Goal: Task Accomplishment & Management: Use online tool/utility

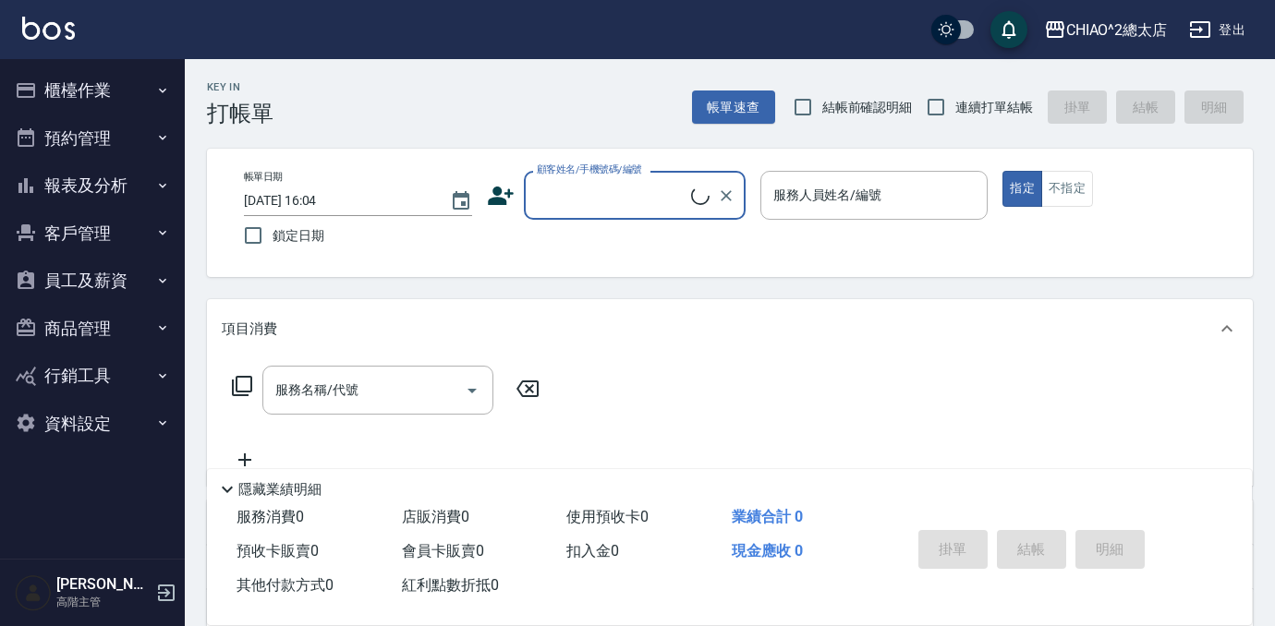
click at [615, 196] on input "顧客姓名/手機號碼/編號" at bounding box center [611, 195] width 159 height 32
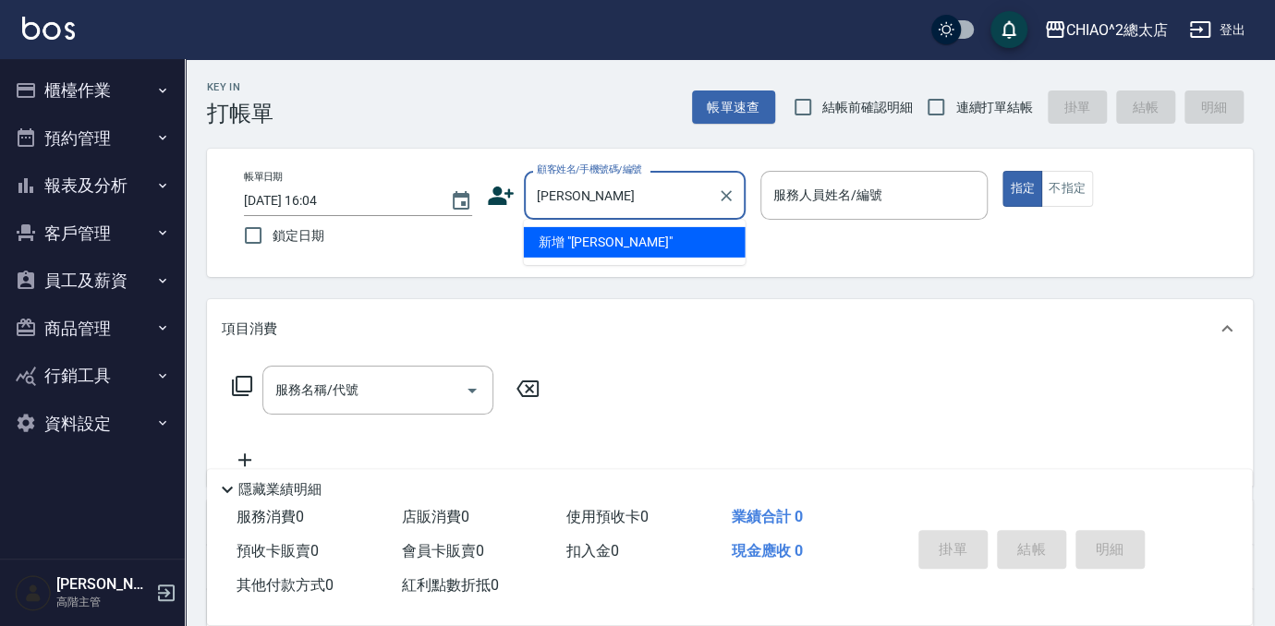
type input "[PERSON_NAME]"
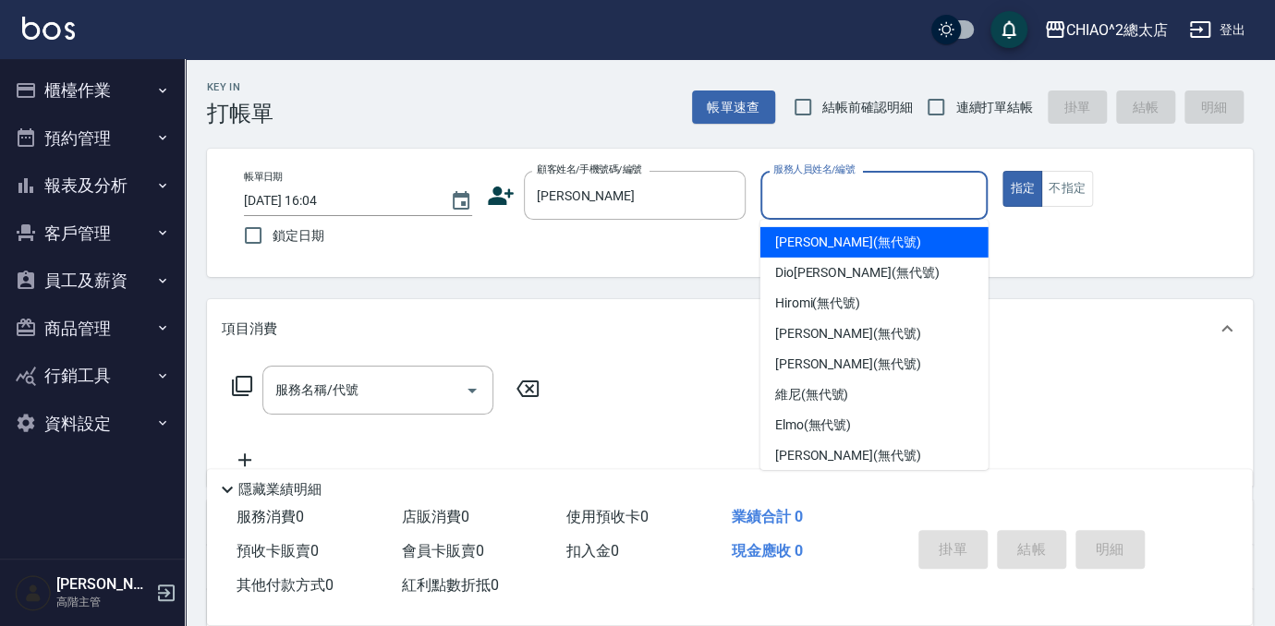
click at [813, 202] on input "服務人員姓名/編號" at bounding box center [875, 195] width 212 height 32
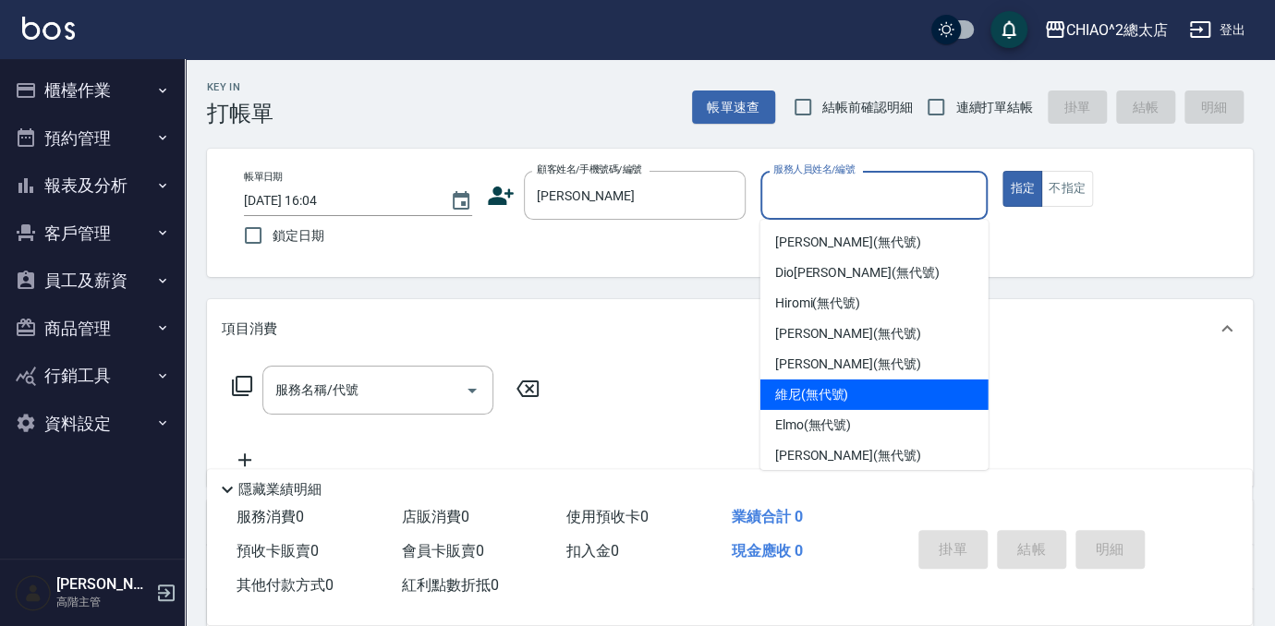
click at [853, 390] on div "維尼 (無代號)" at bounding box center [874, 395] width 228 height 30
type input "維尼(無代號)"
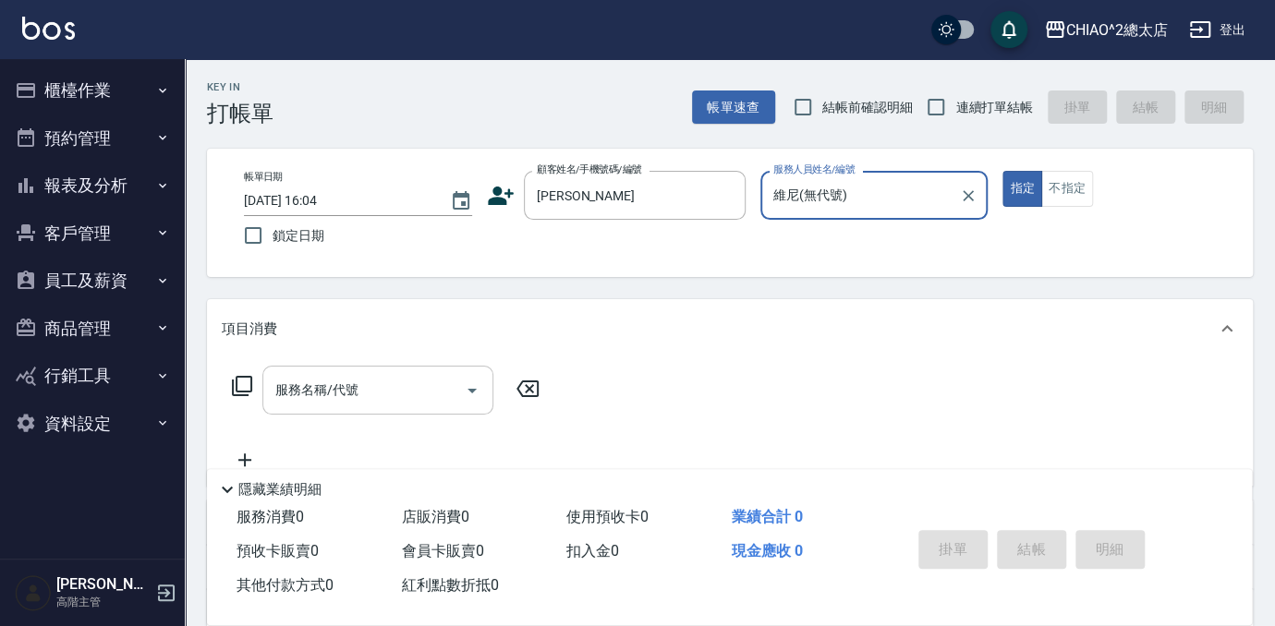
click at [406, 407] on div "服務名稱/代號" at bounding box center [377, 390] width 231 height 49
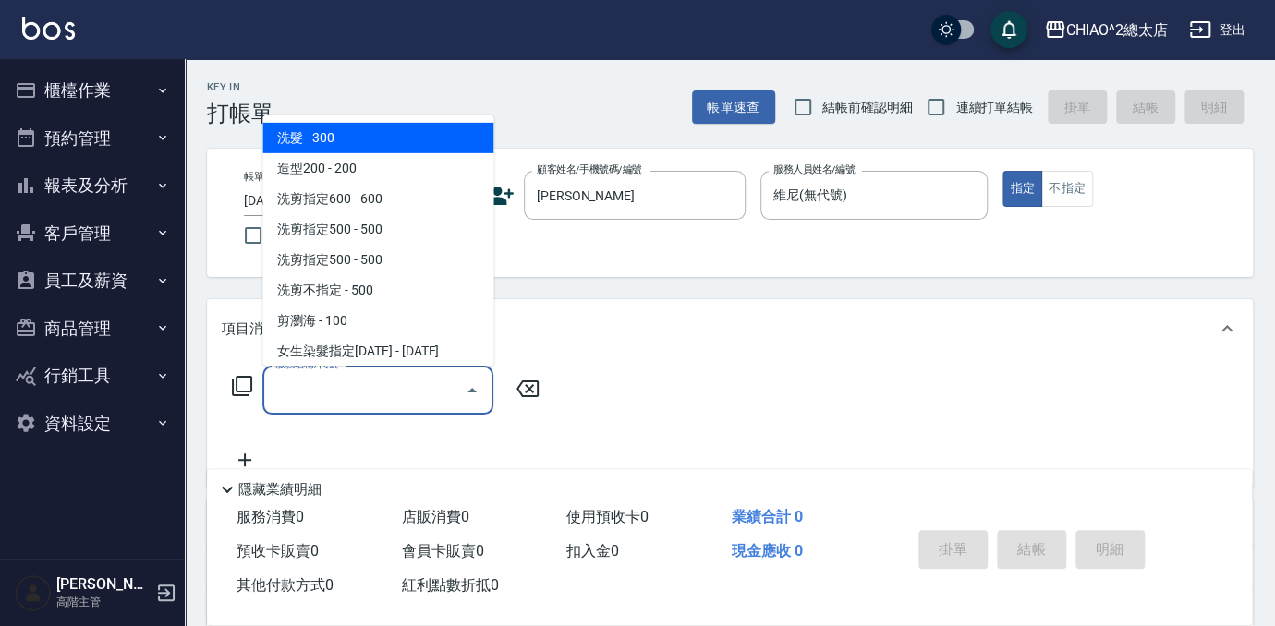
click at [310, 144] on span "洗髮 - 300" at bounding box center [377, 138] width 231 height 30
type input "洗髮(103103)"
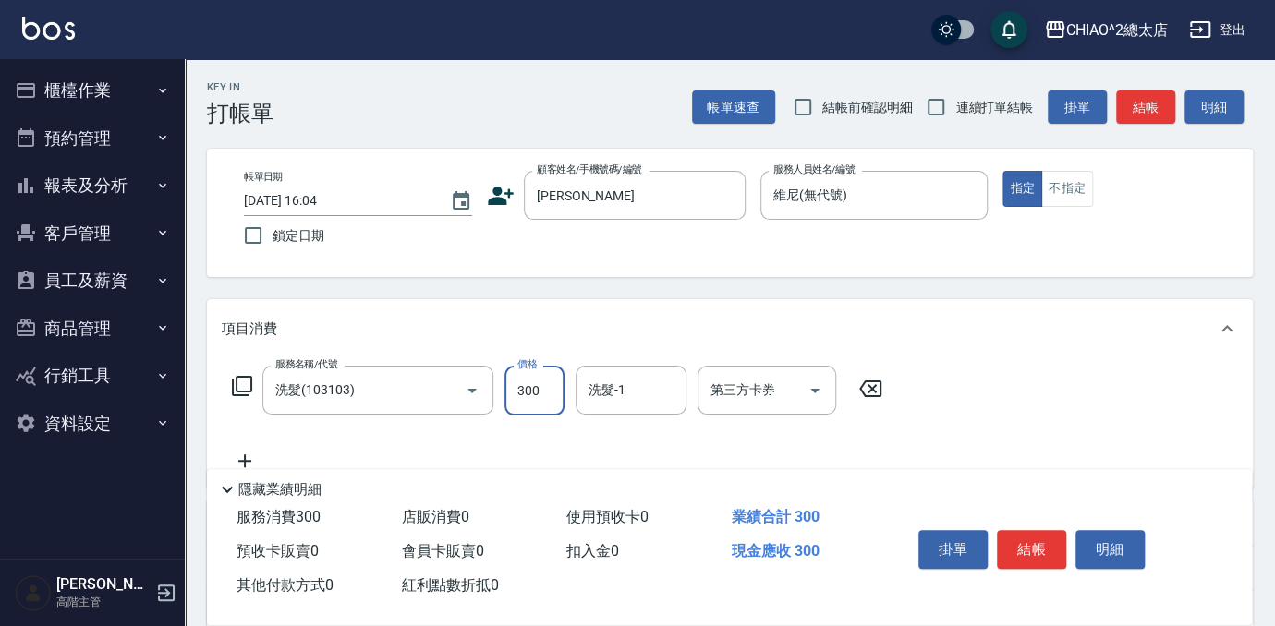
click at [529, 383] on input "300" at bounding box center [535, 391] width 60 height 50
click at [1143, 374] on div "服務名稱/代號 洗髮(103103) 服務名稱/代號 價格 7 價格 洗髮-1 洗髮-1 第三方卡券 第三方卡券" at bounding box center [730, 423] width 1046 height 128
click at [522, 400] on input "7" at bounding box center [535, 391] width 60 height 50
type input "700"
click at [1029, 545] on button "結帳" at bounding box center [1031, 549] width 69 height 39
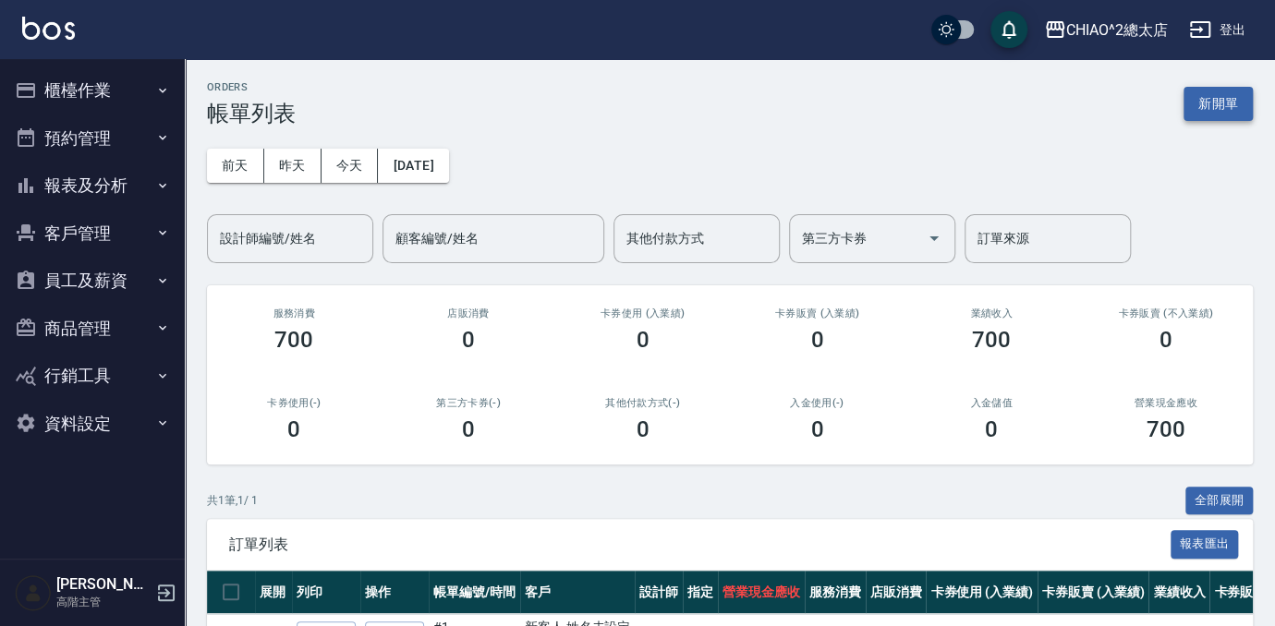
click at [1237, 100] on button "新開單" at bounding box center [1218, 104] width 69 height 34
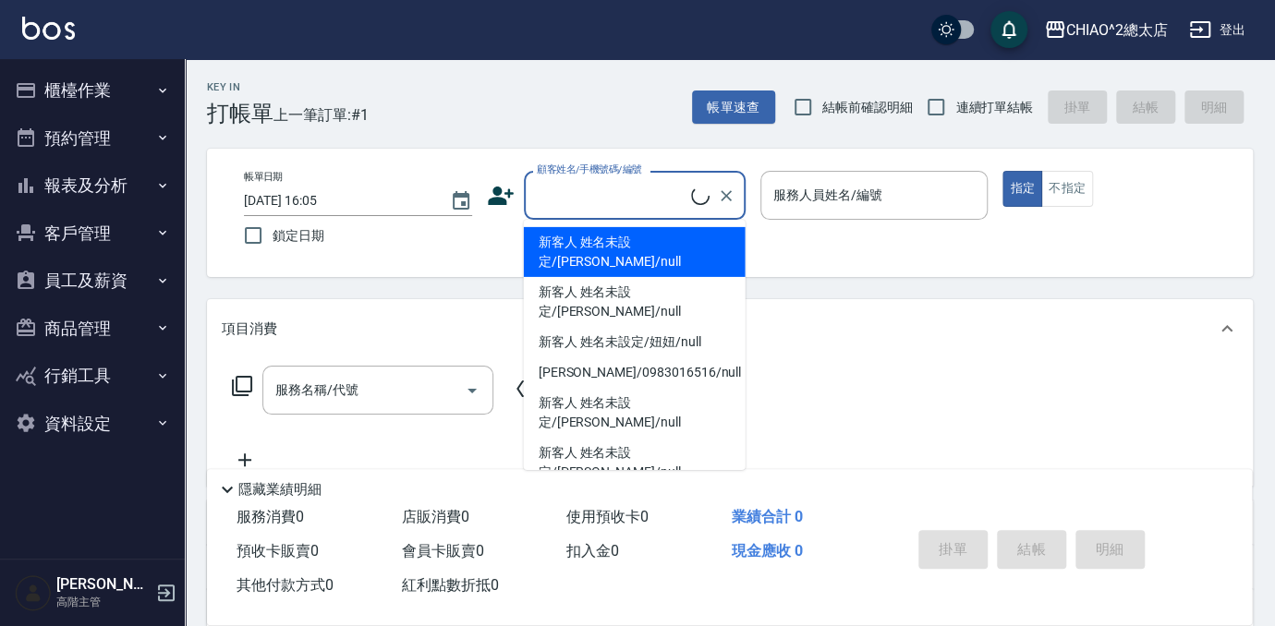
click at [615, 197] on input "顧客姓名/手機號碼/編號" at bounding box center [611, 195] width 159 height 32
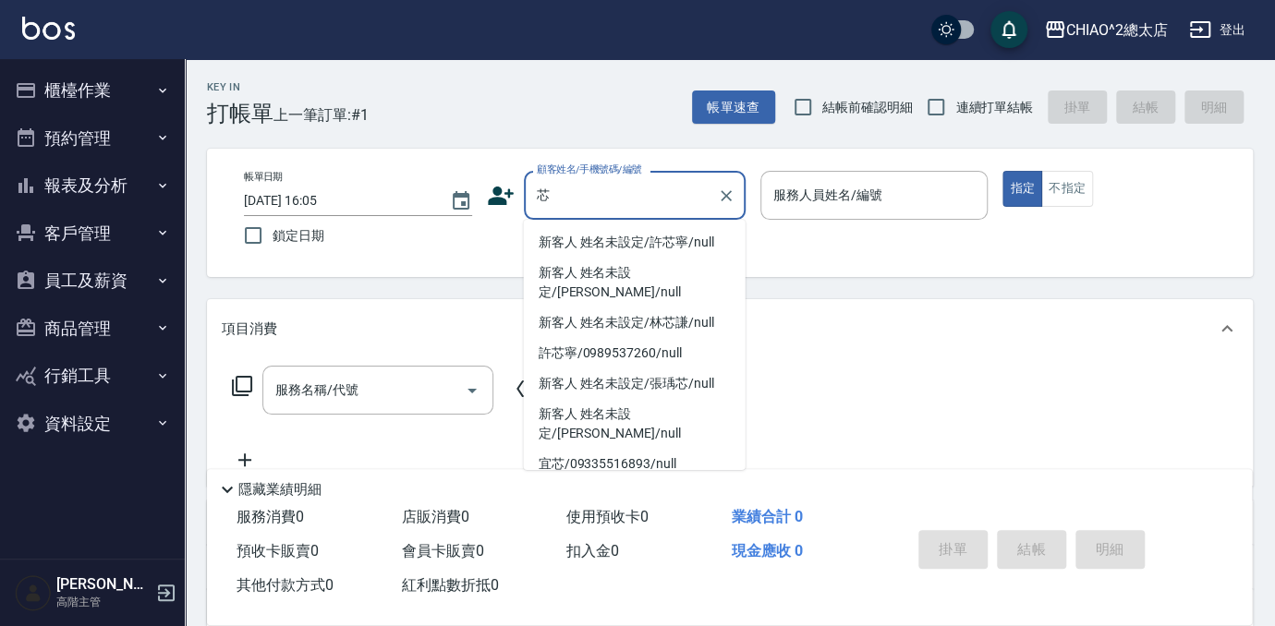
click at [623, 242] on li "新客人 姓名未設定/許芯寧/null" at bounding box center [635, 242] width 222 height 30
type input "新客人 姓名未設定/許芯寧/null"
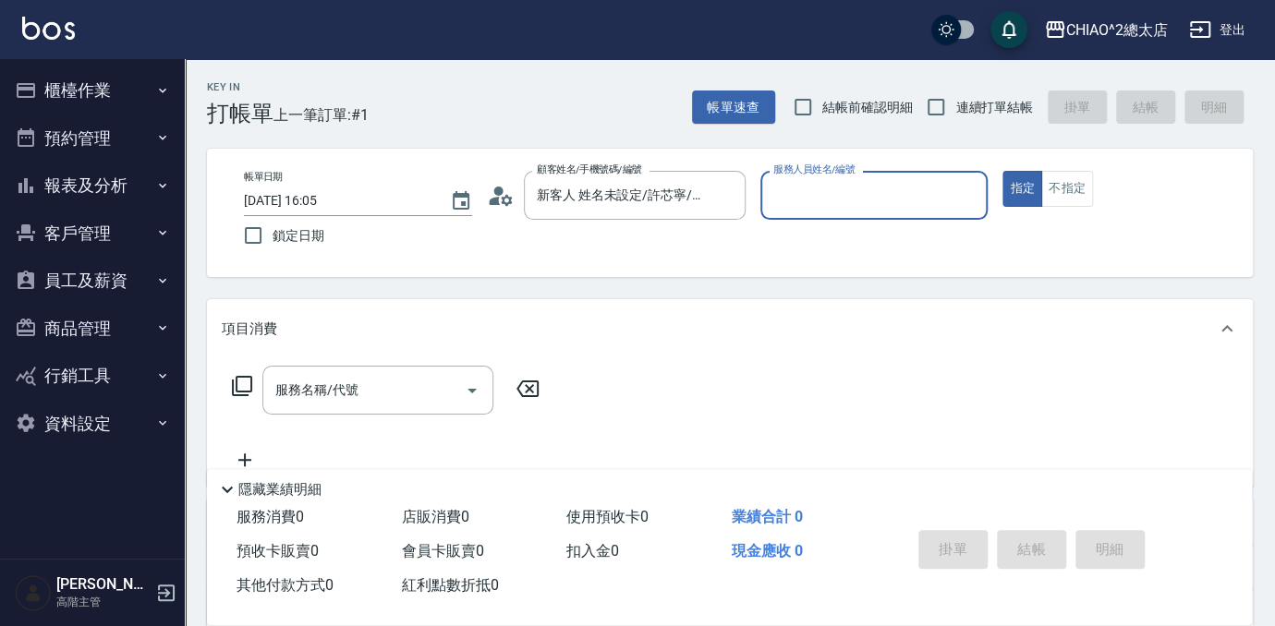
click at [795, 204] on input "服務人員姓名/編號" at bounding box center [875, 195] width 212 height 32
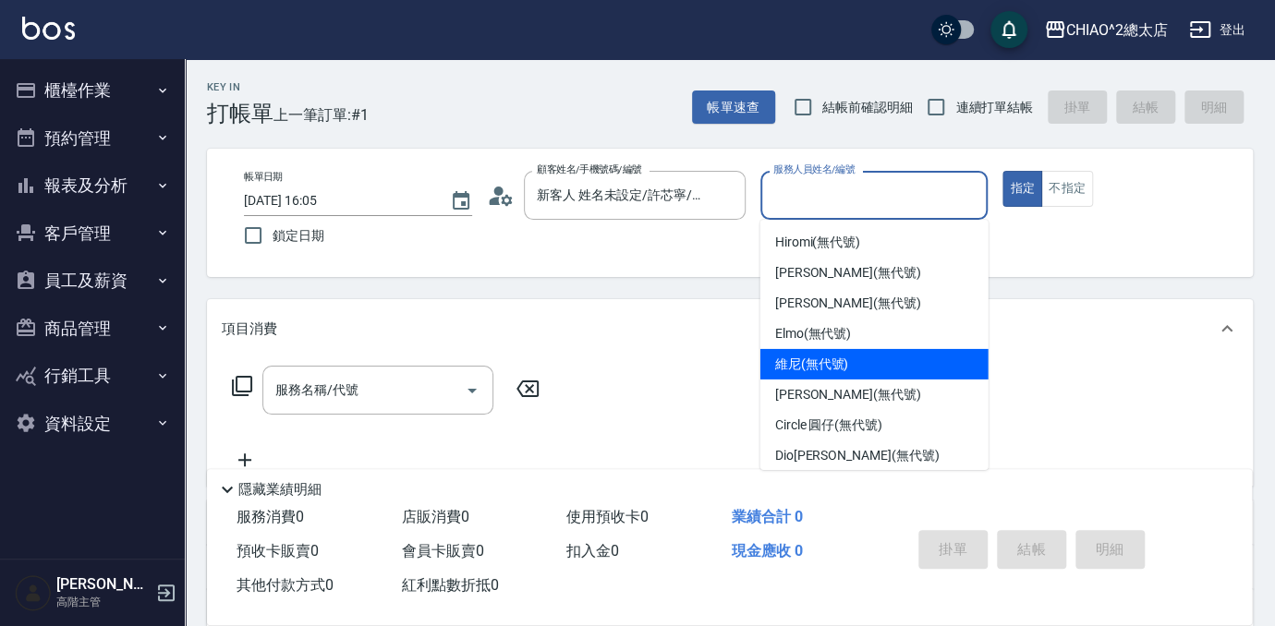
click at [796, 359] on span "維尼 (無代號)" at bounding box center [812, 364] width 74 height 19
type input "維尼(無代號)"
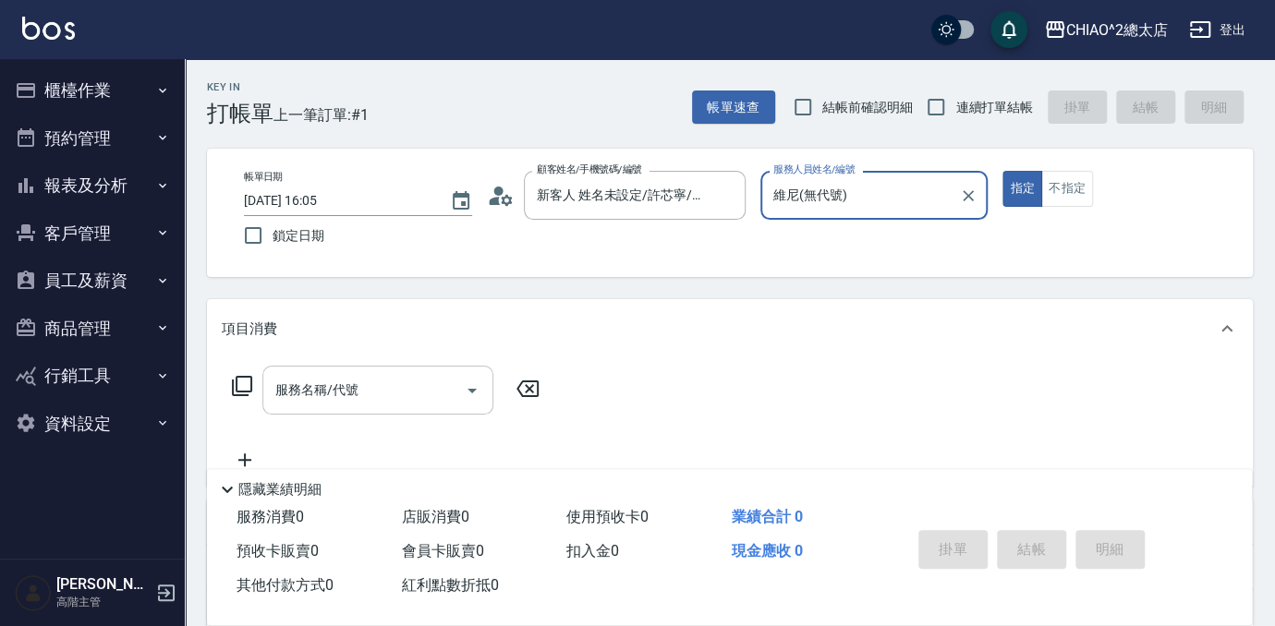
click at [407, 368] on div "服務名稱/代號" at bounding box center [377, 390] width 231 height 49
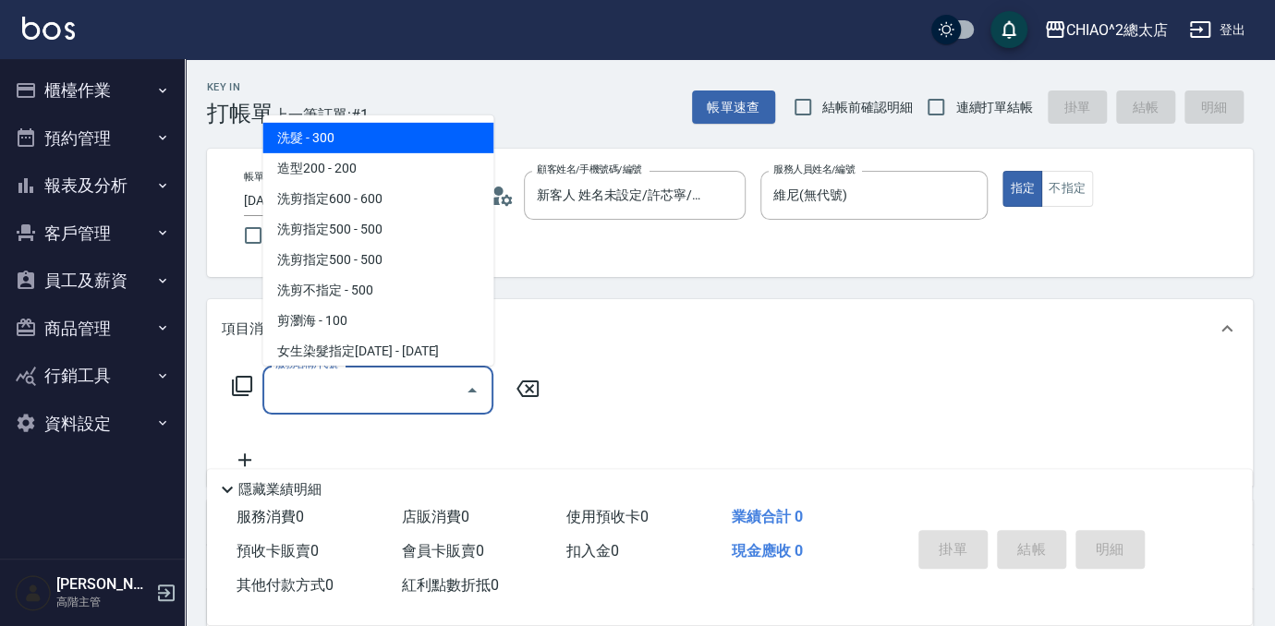
click at [432, 142] on span "洗髮 - 300" at bounding box center [377, 138] width 231 height 30
type input "洗髮(103103)"
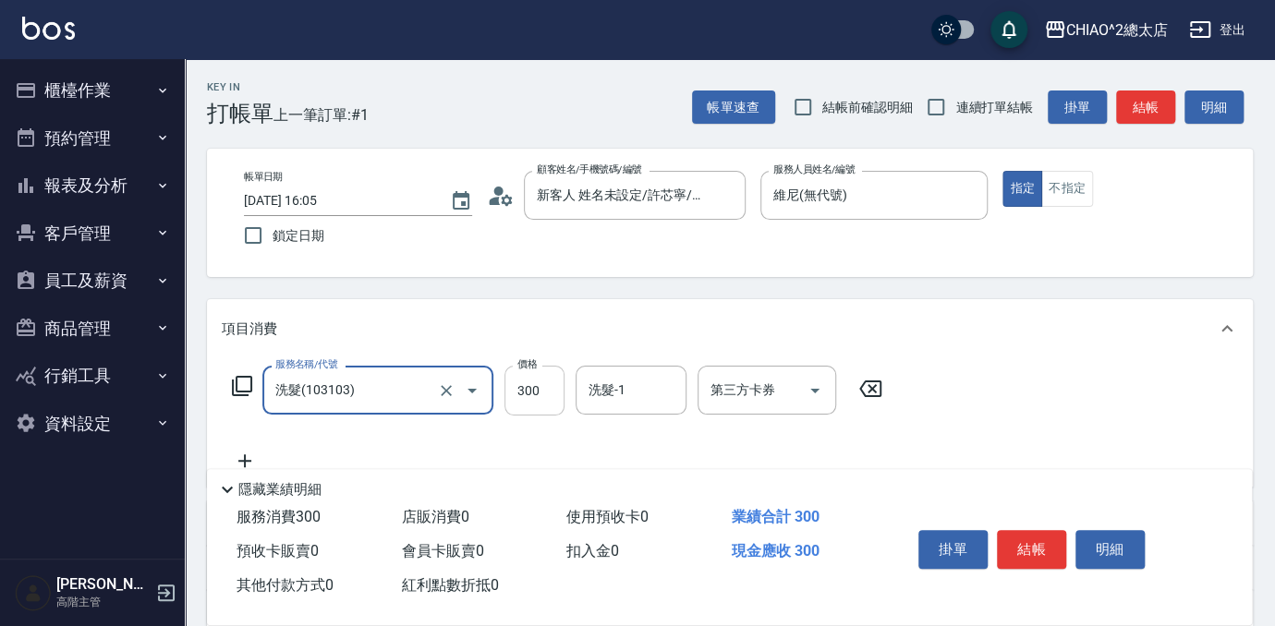
click at [530, 395] on input "300" at bounding box center [535, 391] width 60 height 50
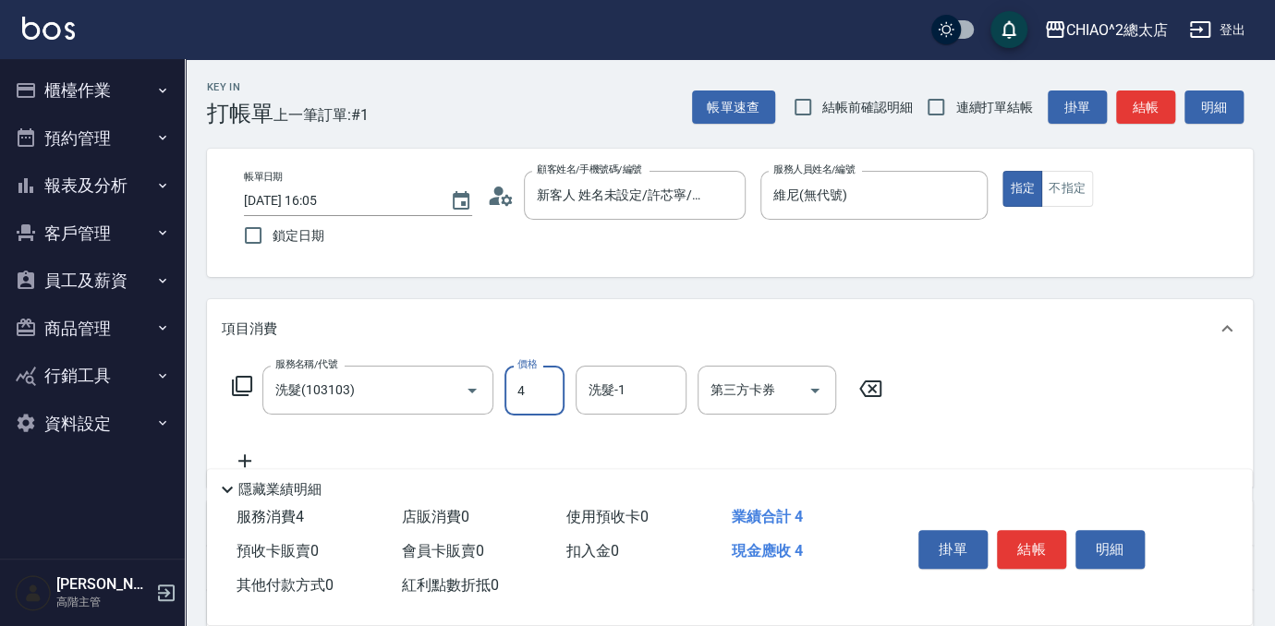
type input "400"
click at [1043, 534] on button "結帳" at bounding box center [1031, 549] width 69 height 39
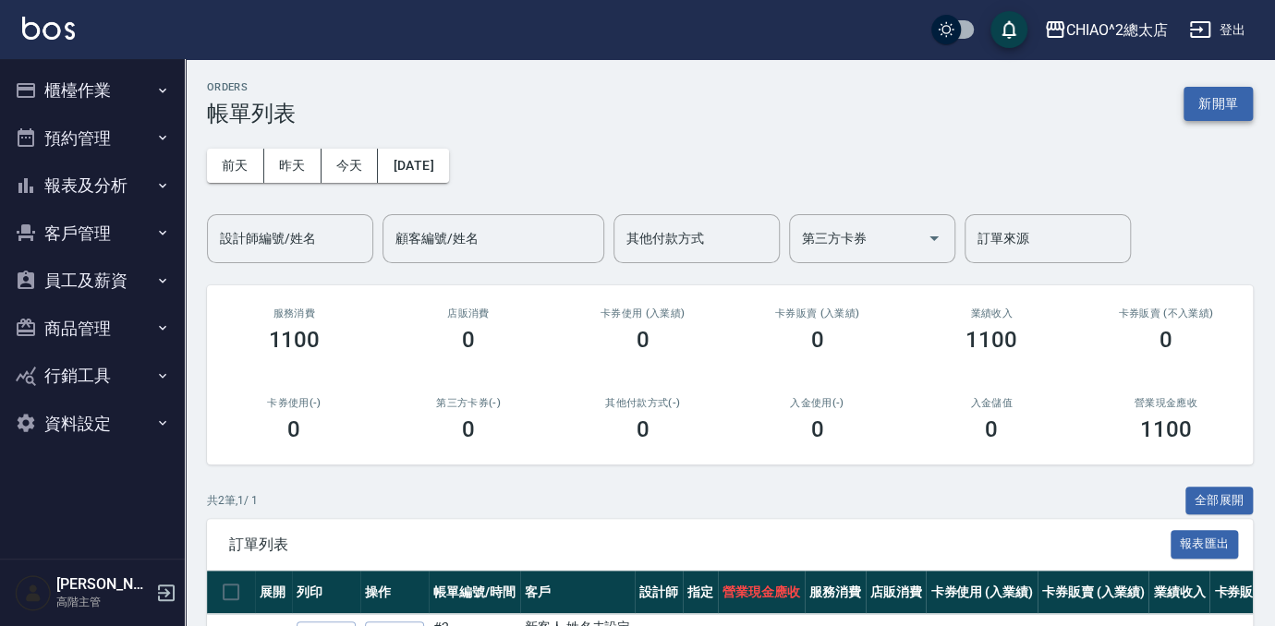
click at [1224, 94] on button "新開單" at bounding box center [1218, 104] width 69 height 34
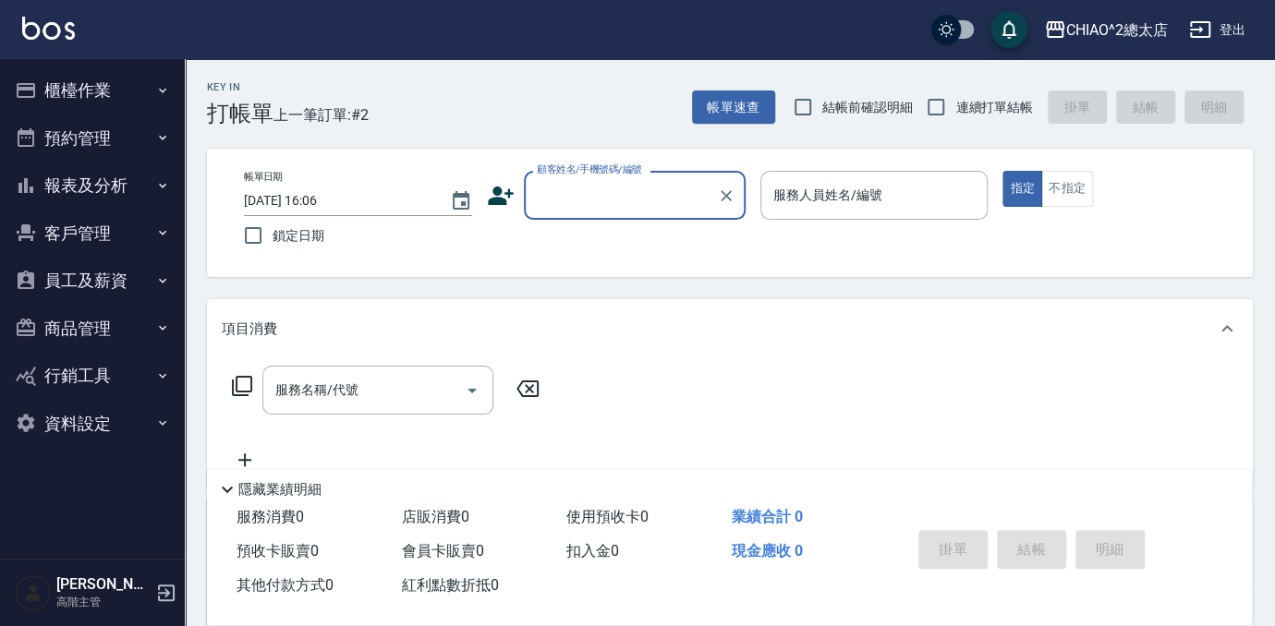
click at [655, 199] on input "顧客姓名/手機號碼/編號" at bounding box center [620, 195] width 177 height 32
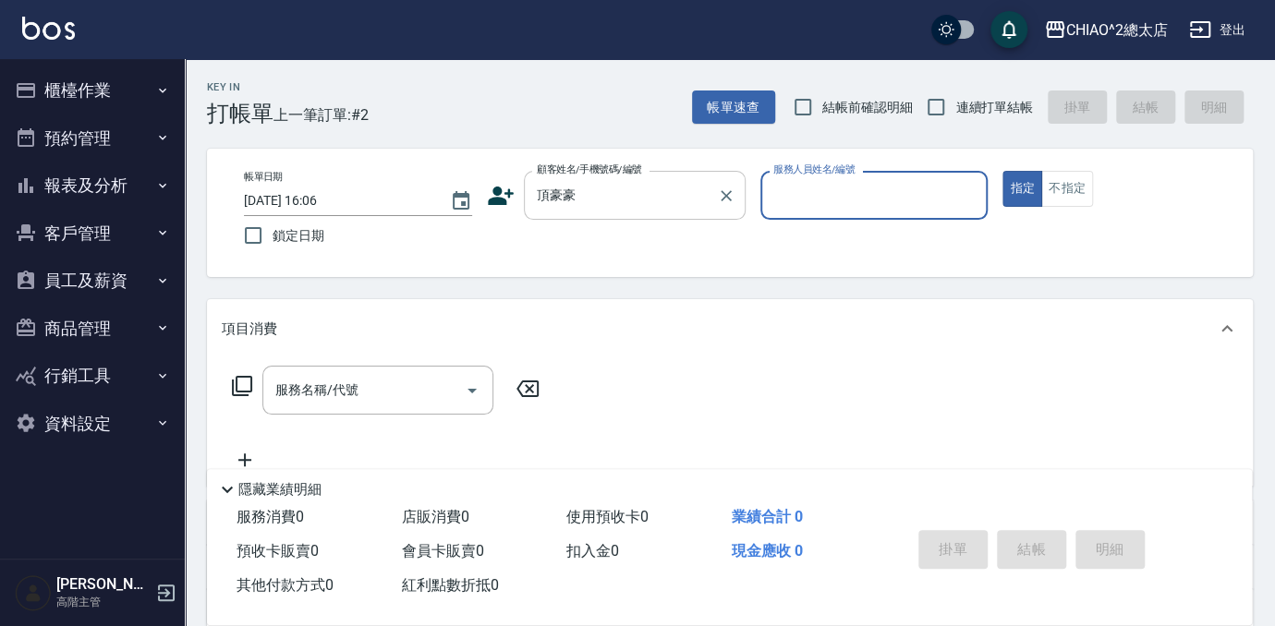
click at [670, 218] on div "頂豪豪 顧客姓名/手機號碼/編號" at bounding box center [635, 195] width 222 height 49
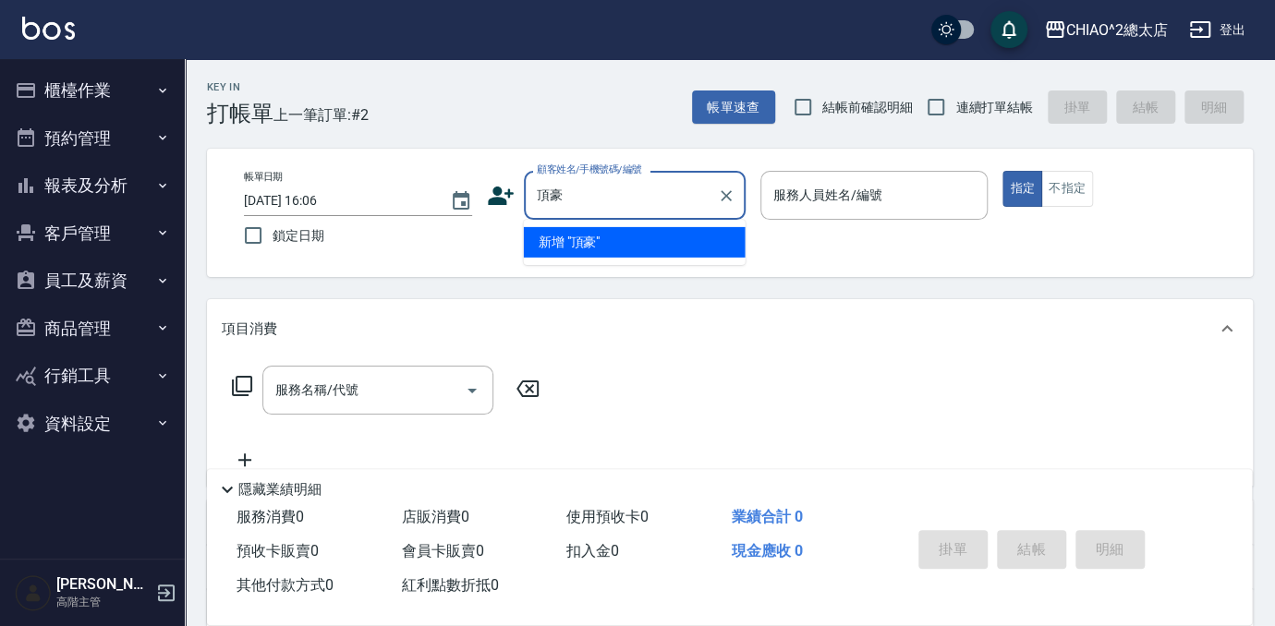
click at [651, 245] on li "新增 "頂豪"" at bounding box center [635, 242] width 222 height 30
type input "頂豪"
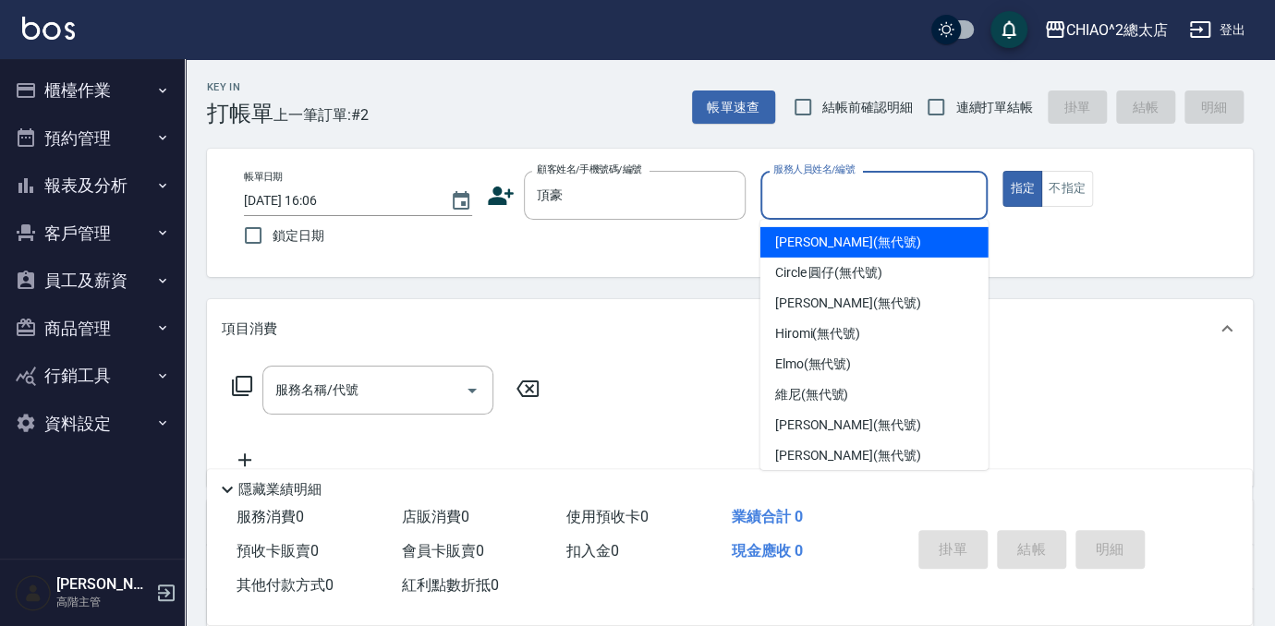
click at [822, 188] on input "服務人員姓名/編號" at bounding box center [875, 195] width 212 height 32
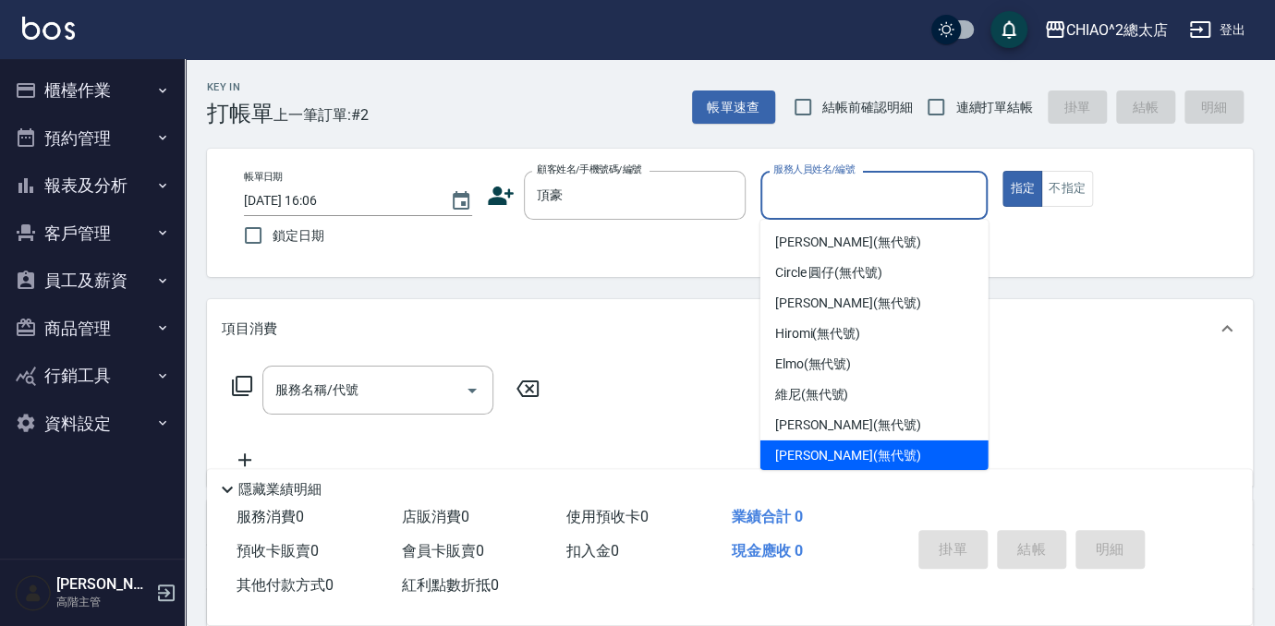
click at [843, 457] on span "[PERSON_NAME] (無代號)" at bounding box center [848, 455] width 146 height 19
type input "[PERSON_NAME](無代號)"
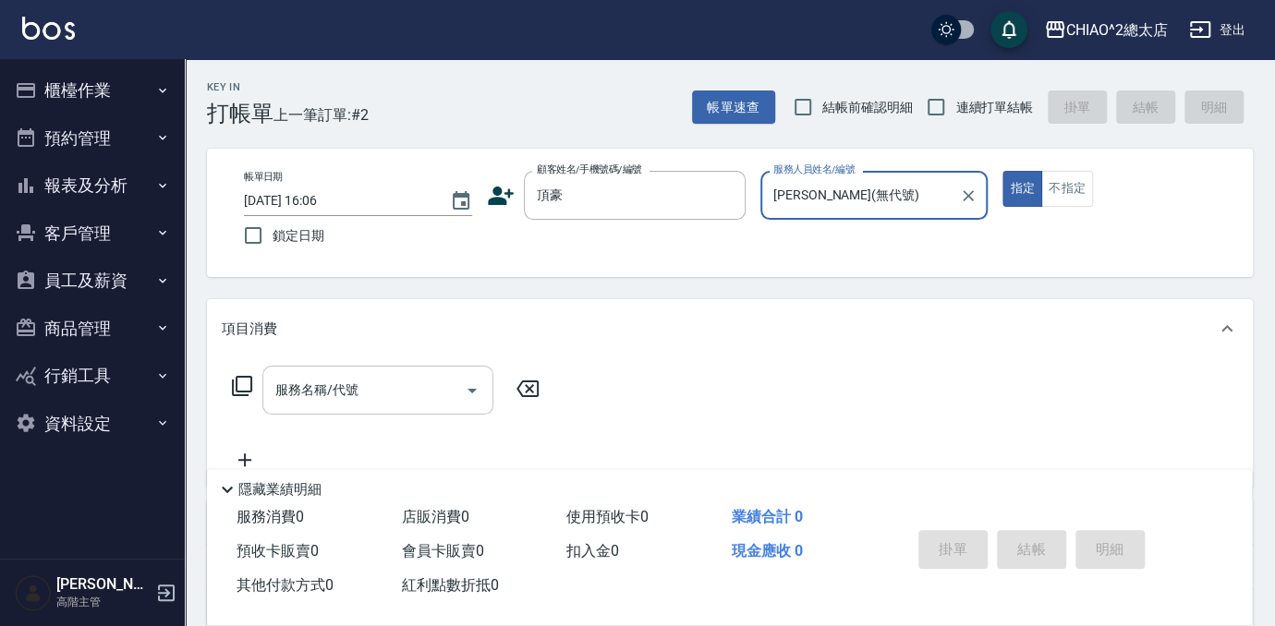
click at [402, 388] on input "服務名稱/代號" at bounding box center [364, 390] width 187 height 32
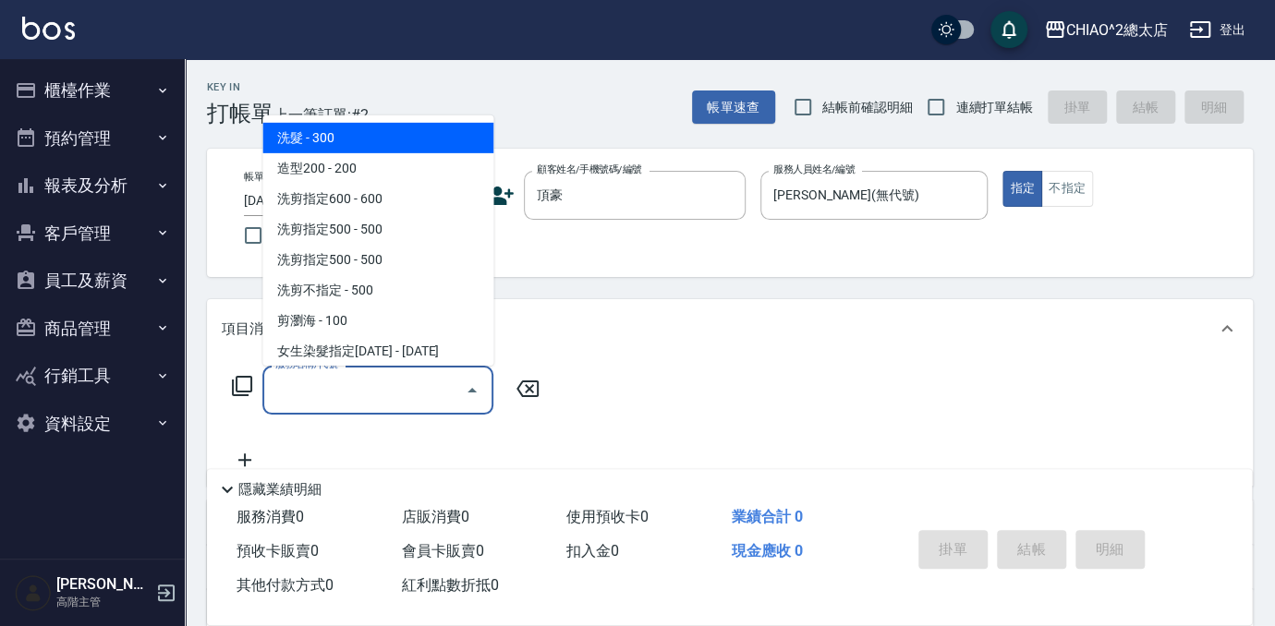
click at [343, 134] on span "洗髮 - 300" at bounding box center [377, 138] width 231 height 30
type input "洗髮(103103)"
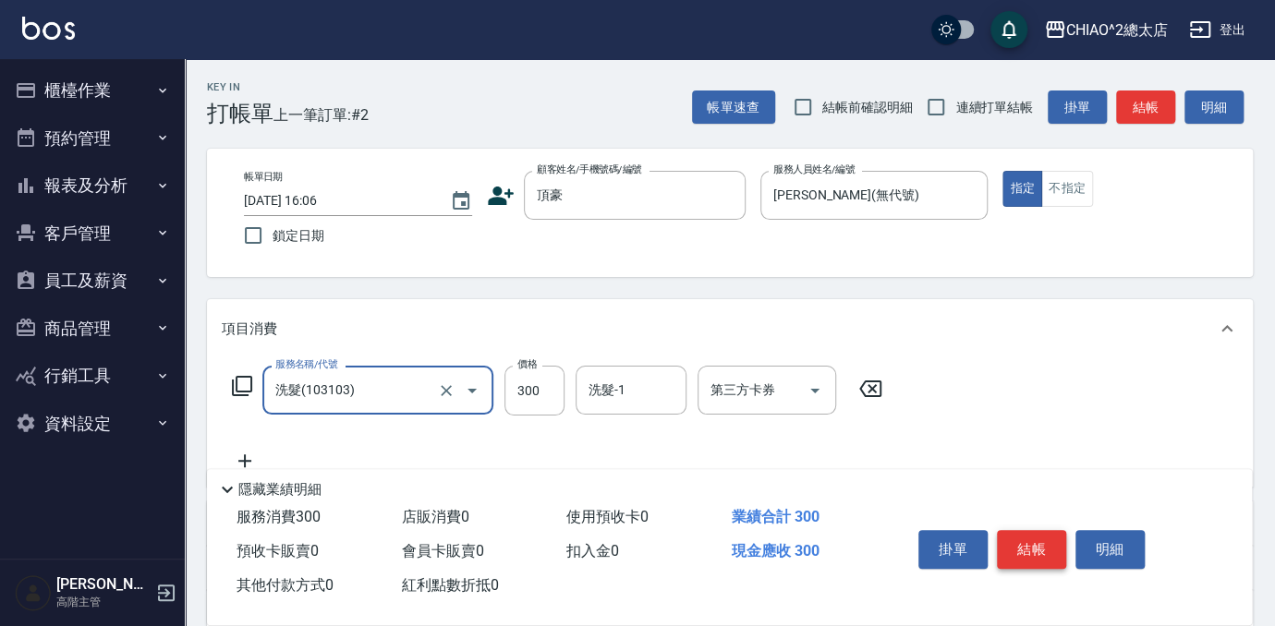
click at [1015, 545] on button "結帳" at bounding box center [1031, 549] width 69 height 39
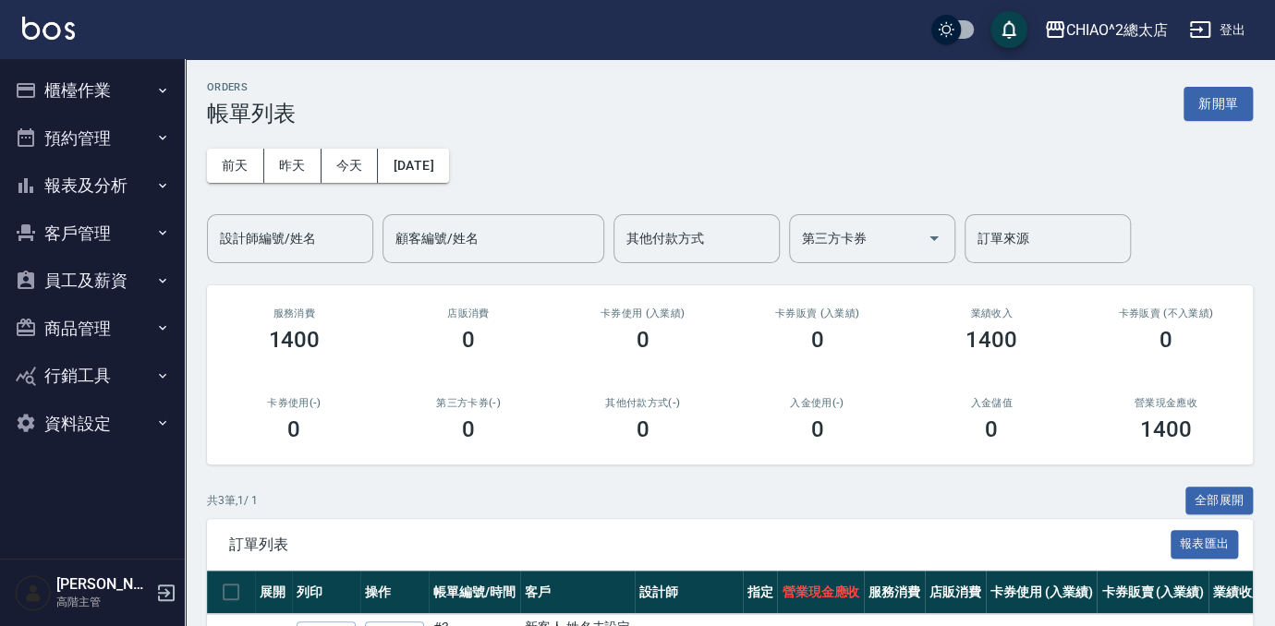
drag, startPoint x: 1213, startPoint y: 107, endPoint x: 1167, endPoint y: 119, distance: 47.7
click at [1213, 107] on button "新開單" at bounding box center [1218, 104] width 69 height 34
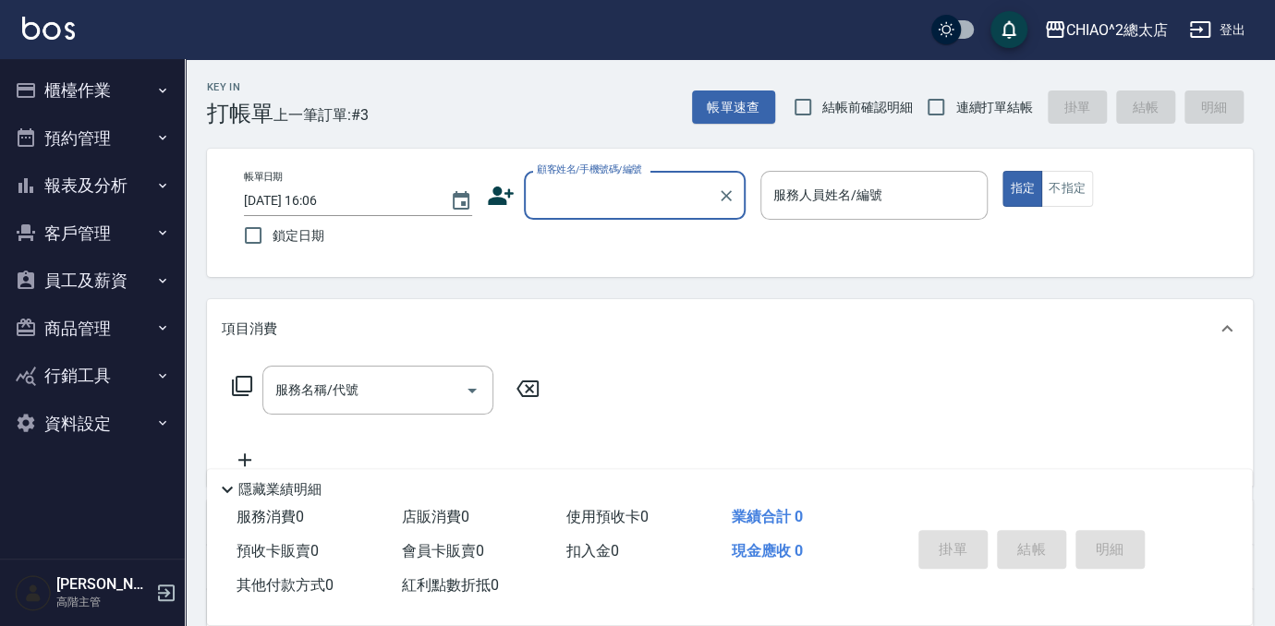
click at [614, 212] on div "顧客姓名/手機號碼/編號" at bounding box center [635, 195] width 222 height 49
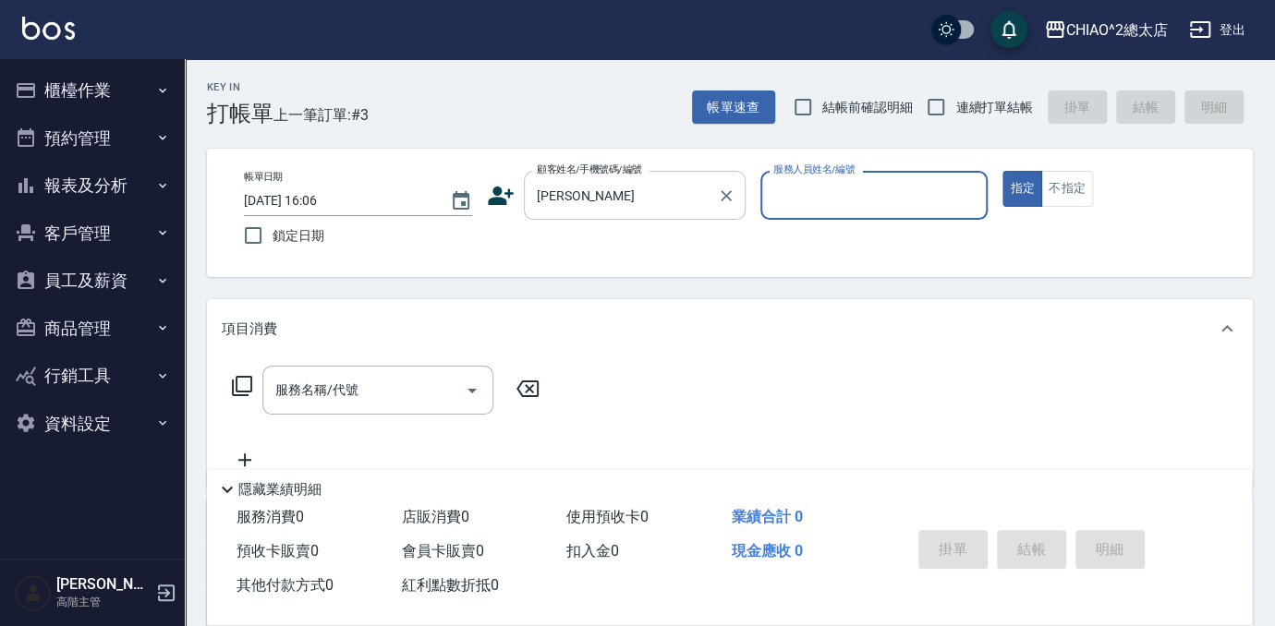
click at [606, 218] on div "[PERSON_NAME] 顧客姓名/手機號碼/編號" at bounding box center [635, 195] width 222 height 49
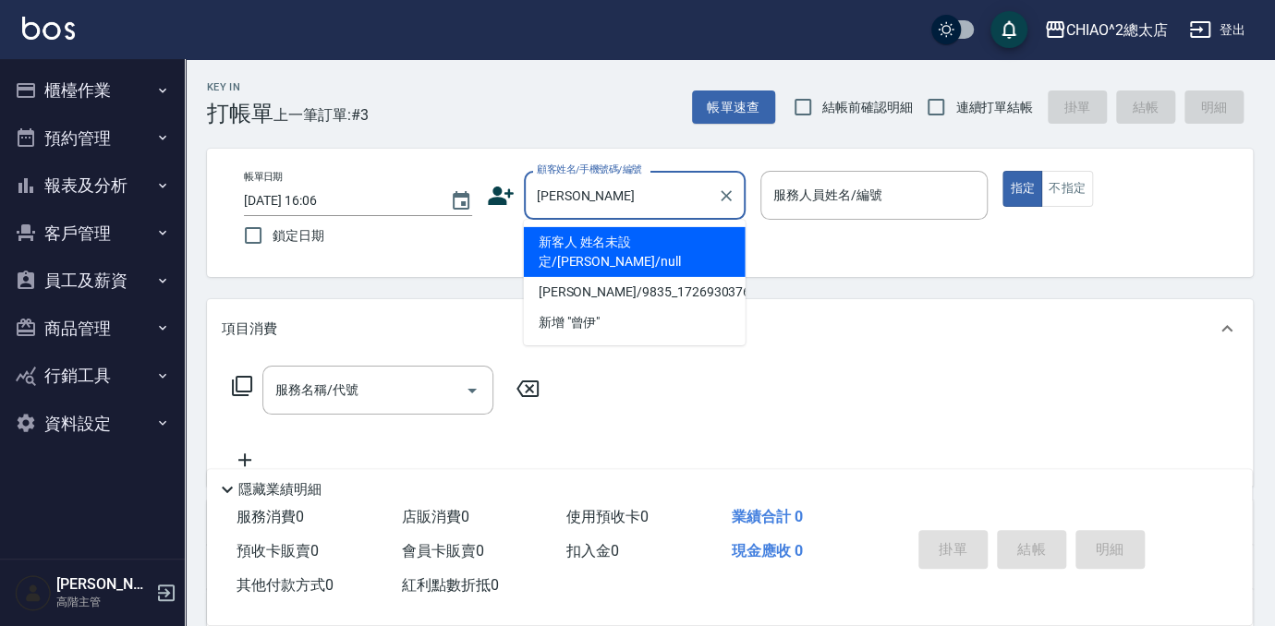
click at [614, 249] on li "新客人 姓名未設定/[PERSON_NAME]/null" at bounding box center [635, 252] width 222 height 50
type input "新客人 姓名未設定/[PERSON_NAME]/null"
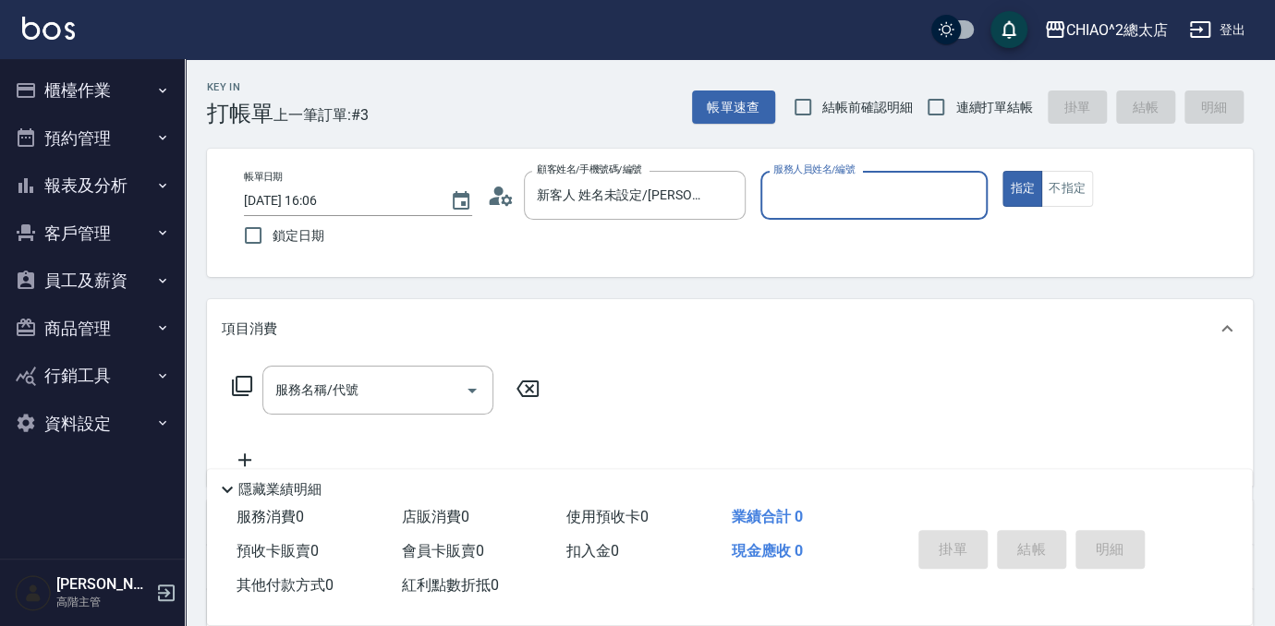
click at [825, 204] on input "服務人員姓名/編號" at bounding box center [875, 195] width 212 height 32
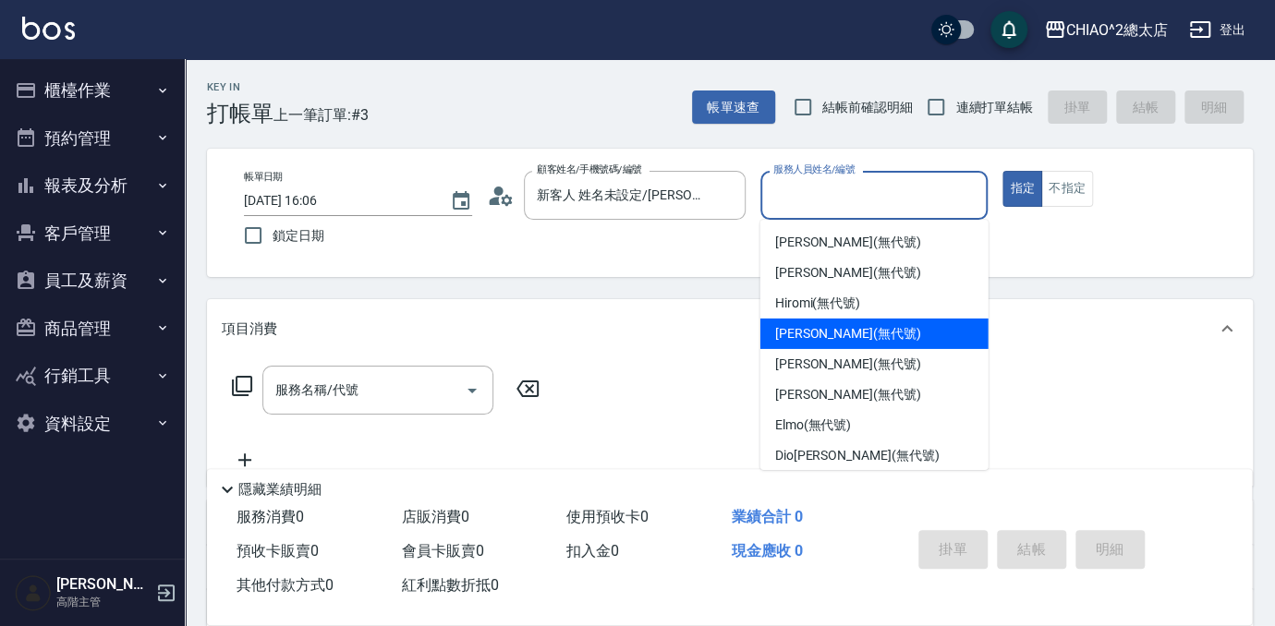
click at [821, 339] on span "[PERSON_NAME] (無代號)" at bounding box center [848, 333] width 146 height 19
type input "[PERSON_NAME](無代號)"
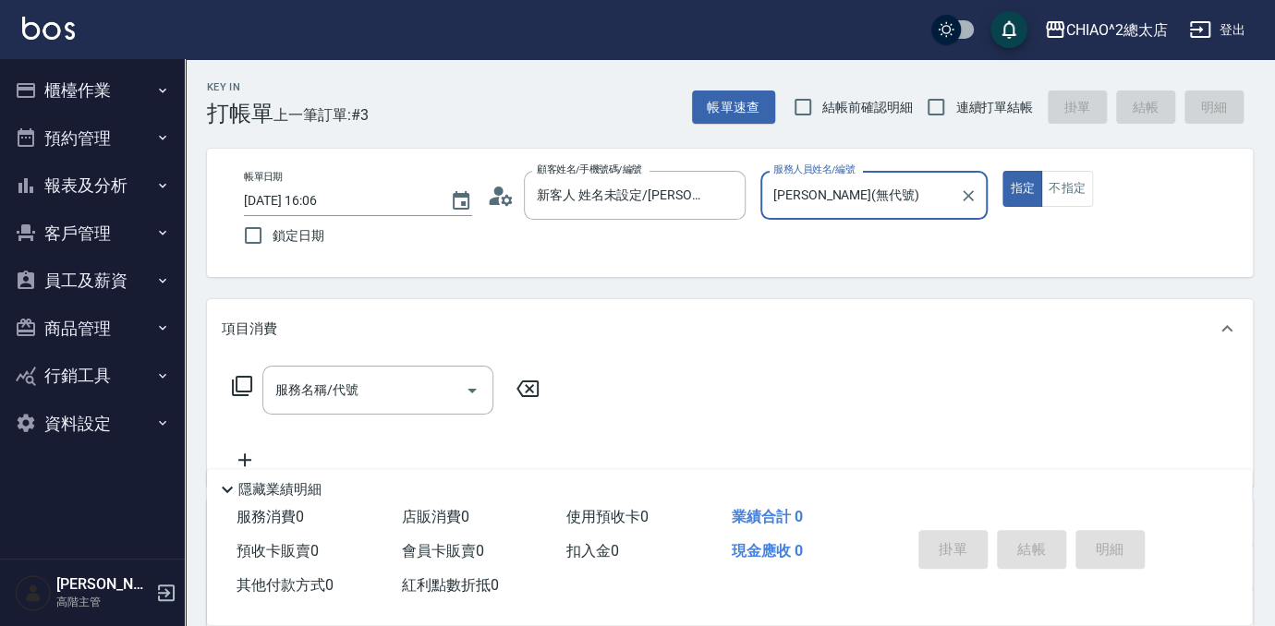
click at [403, 418] on div "服務名稱/代號 服務名稱/代號" at bounding box center [386, 418] width 329 height 105
click at [403, 398] on input "服務名稱/代號" at bounding box center [364, 390] width 187 height 32
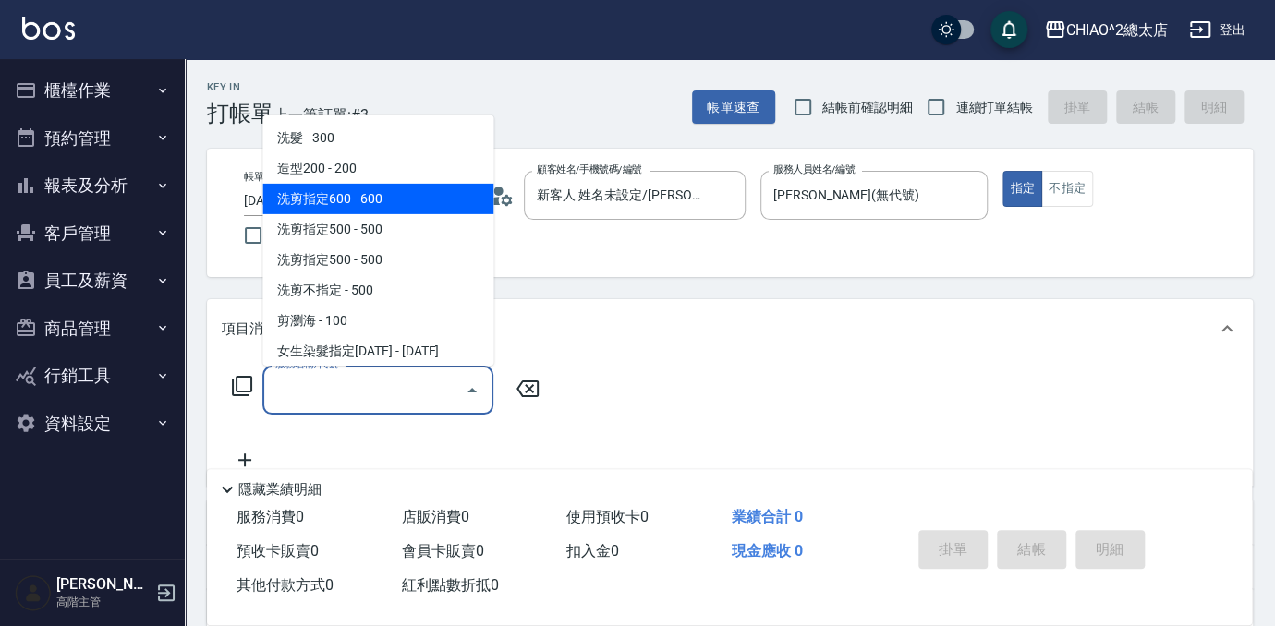
click at [377, 211] on span "洗剪指定600 - 600" at bounding box center [377, 199] width 231 height 30
type input "洗剪指定600(103107)"
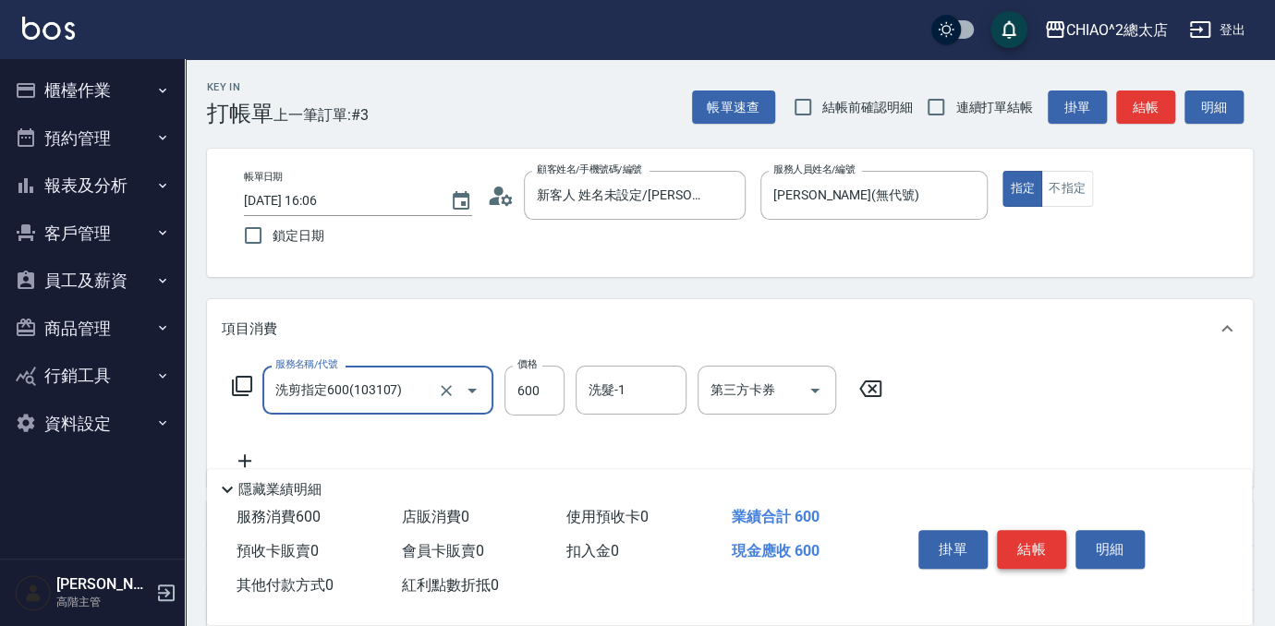
click at [1023, 546] on button "結帳" at bounding box center [1031, 549] width 69 height 39
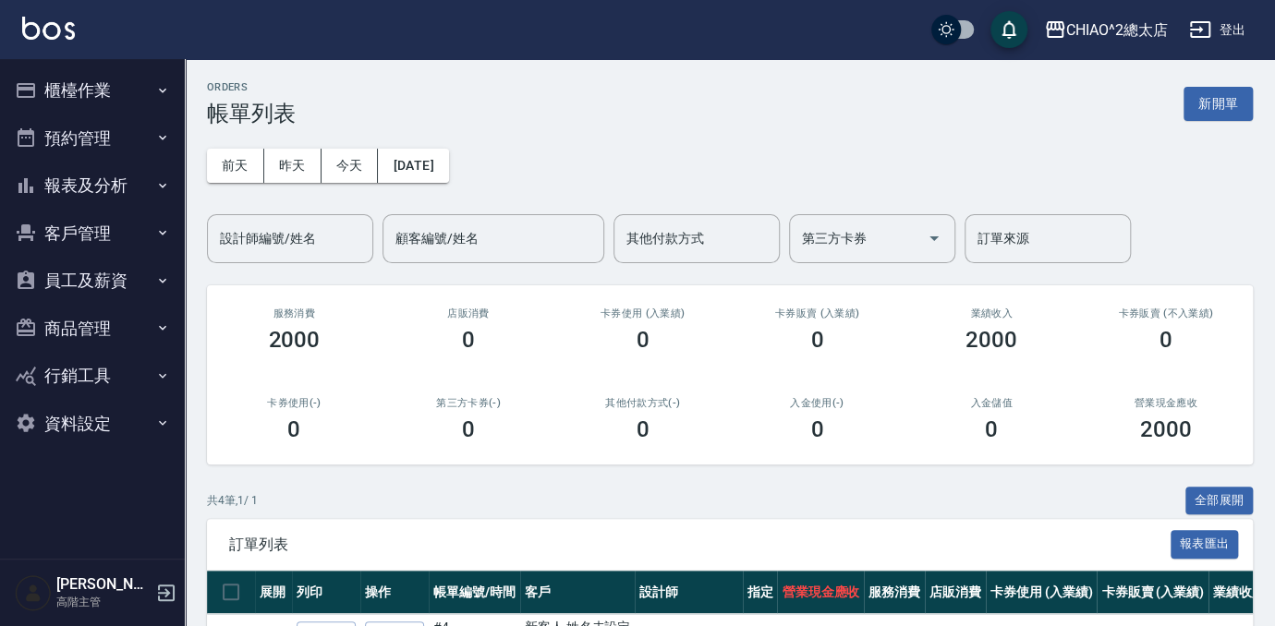
click at [47, 220] on button "客戶管理" at bounding box center [92, 234] width 170 height 48
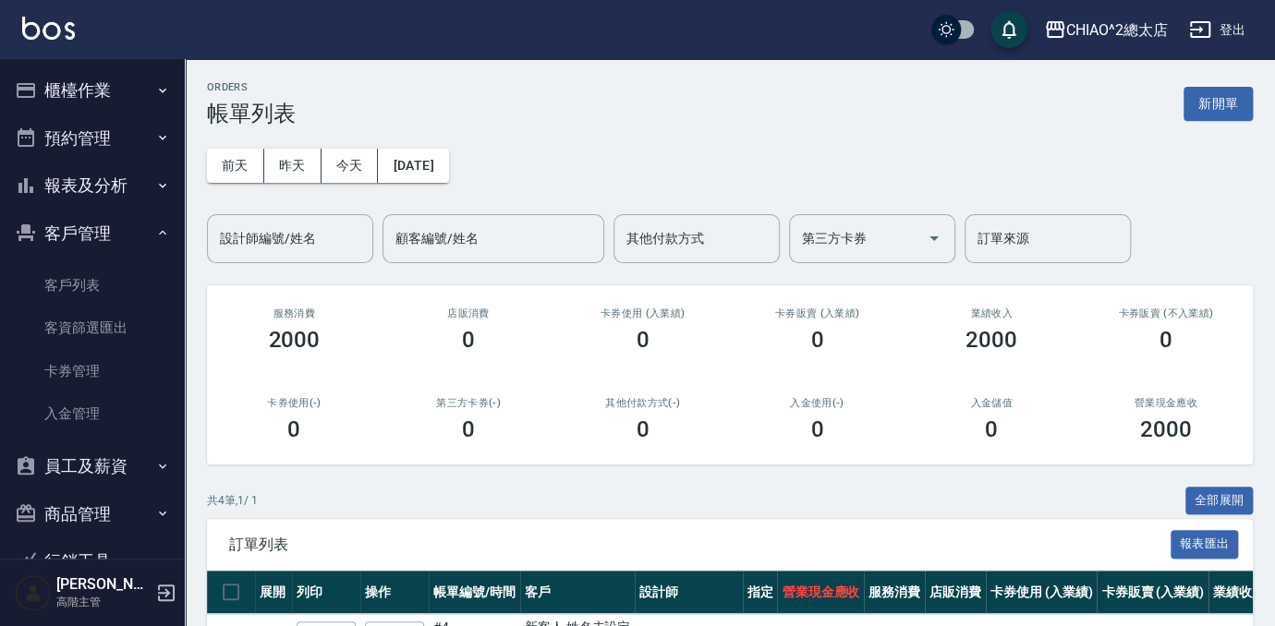
click at [89, 194] on button "報表及分析" at bounding box center [92, 186] width 170 height 48
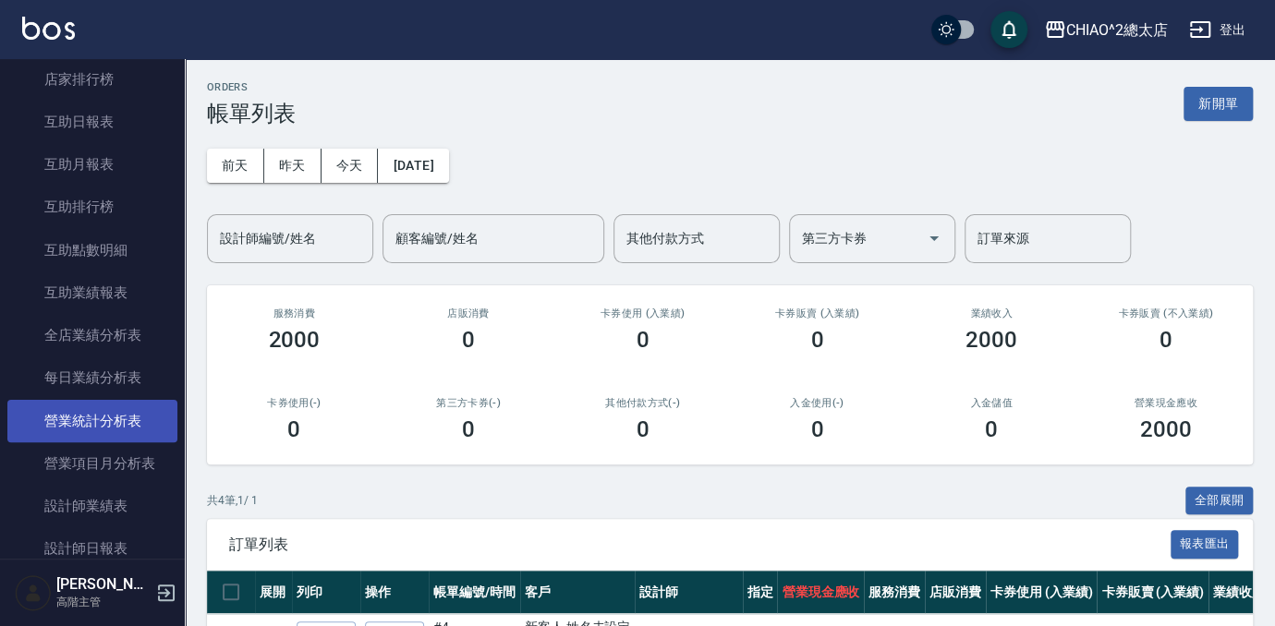
scroll to position [588, 0]
click at [101, 431] on link "設計師抽成報表" at bounding box center [92, 419] width 170 height 43
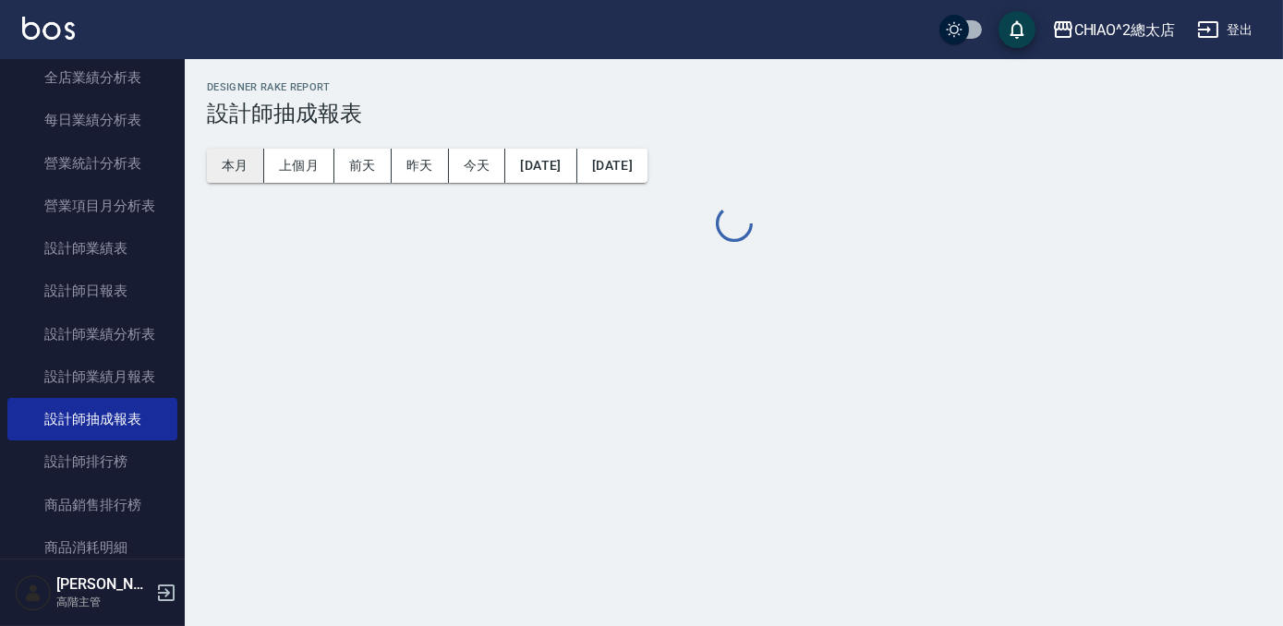
click at [225, 154] on button "本月" at bounding box center [235, 166] width 57 height 34
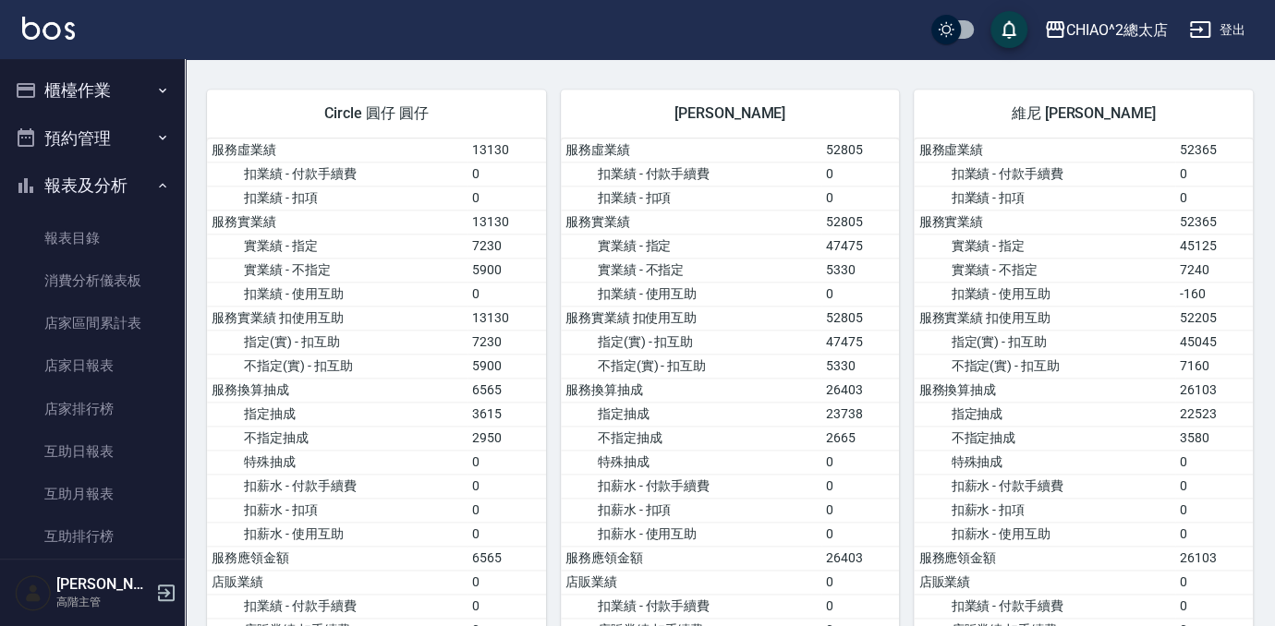
scroll to position [924, 0]
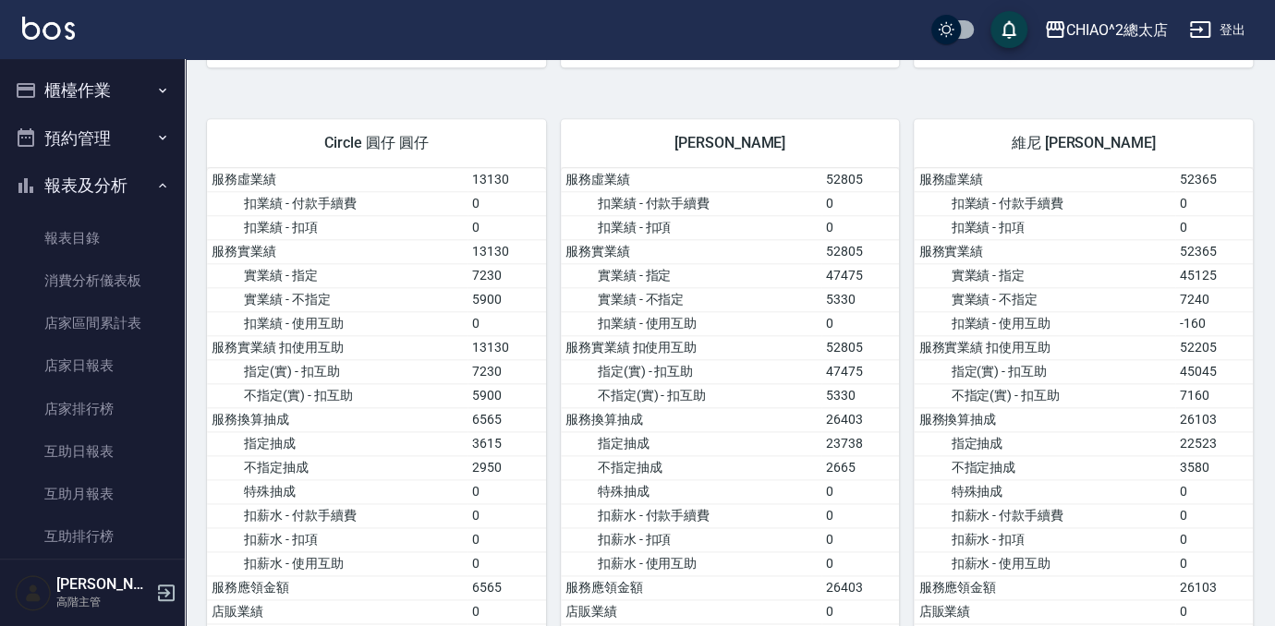
click at [74, 93] on button "櫃檯作業" at bounding box center [92, 91] width 170 height 48
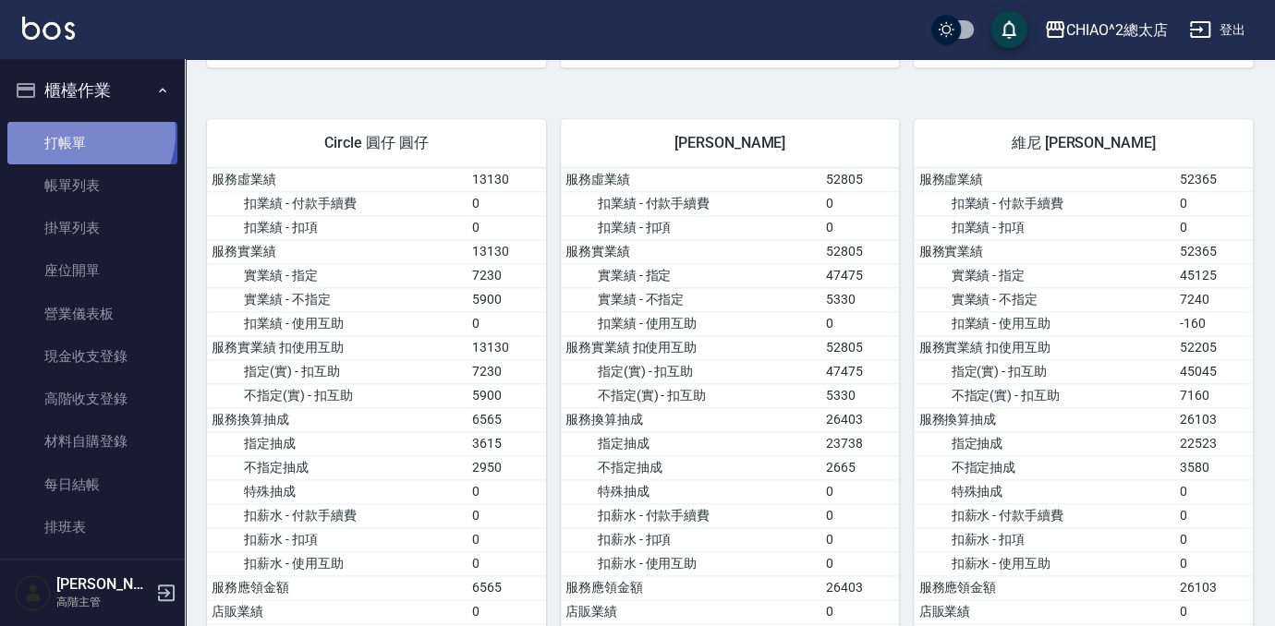
click at [81, 132] on link "打帳單" at bounding box center [92, 143] width 170 height 43
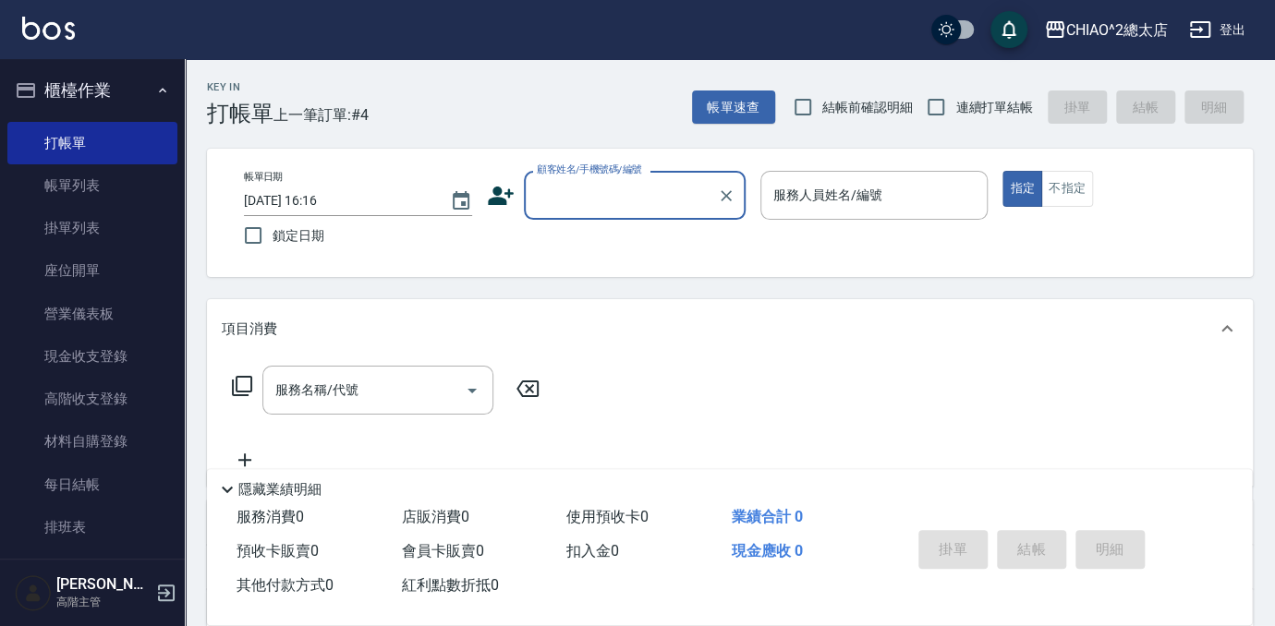
click at [599, 82] on div "Key In 打帳單 上一筆訂單:#4 帳單速查 結帳前確認明細 連續打單結帳 掛單 結帳 明細" at bounding box center [719, 92] width 1068 height 67
